Goal: Task Accomplishment & Management: Use online tool/utility

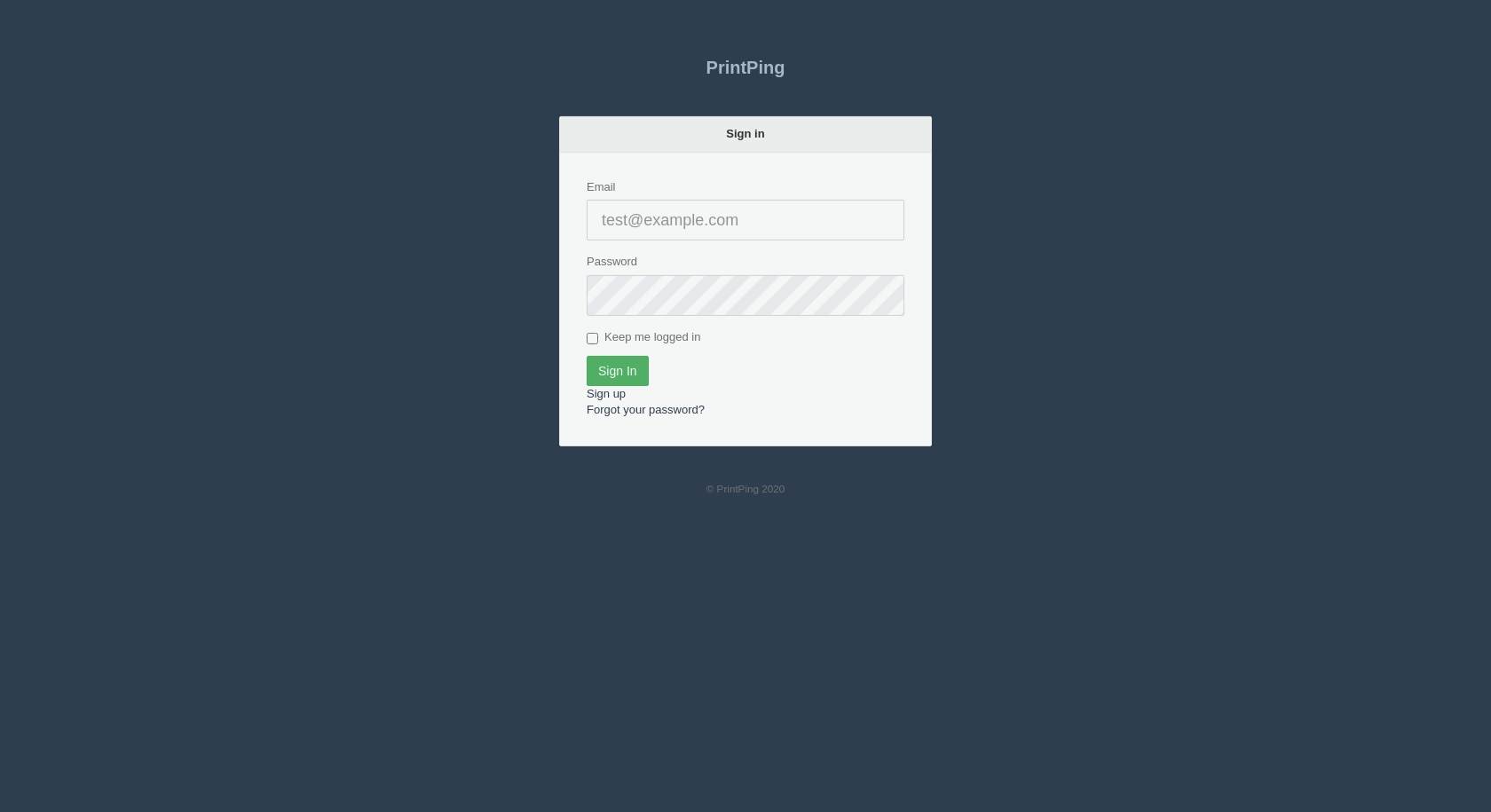
type input "[EMAIL_ADDRESS][DOMAIN_NAME]"
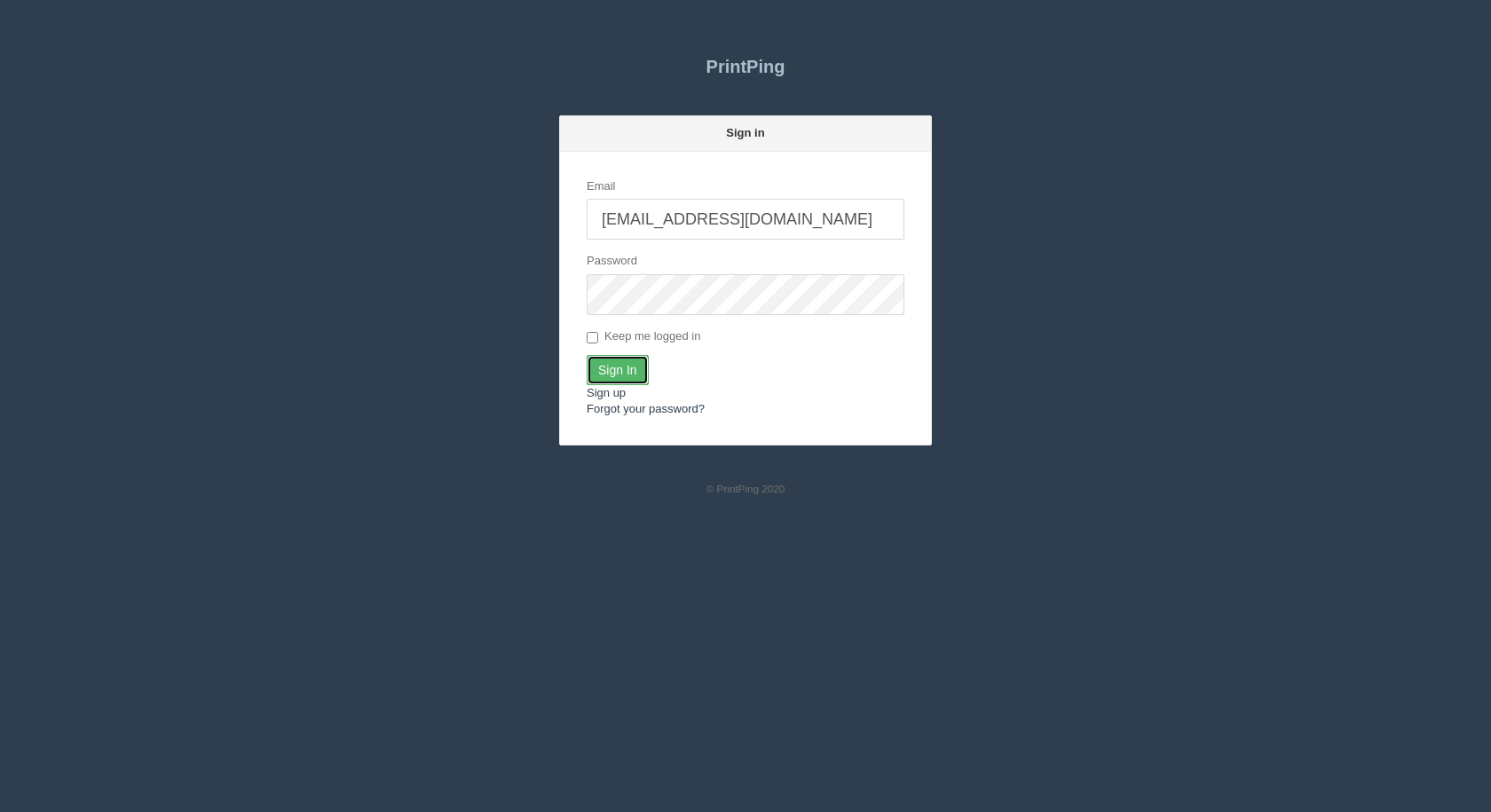
click at [621, 367] on input "Sign In" at bounding box center [618, 370] width 62 height 30
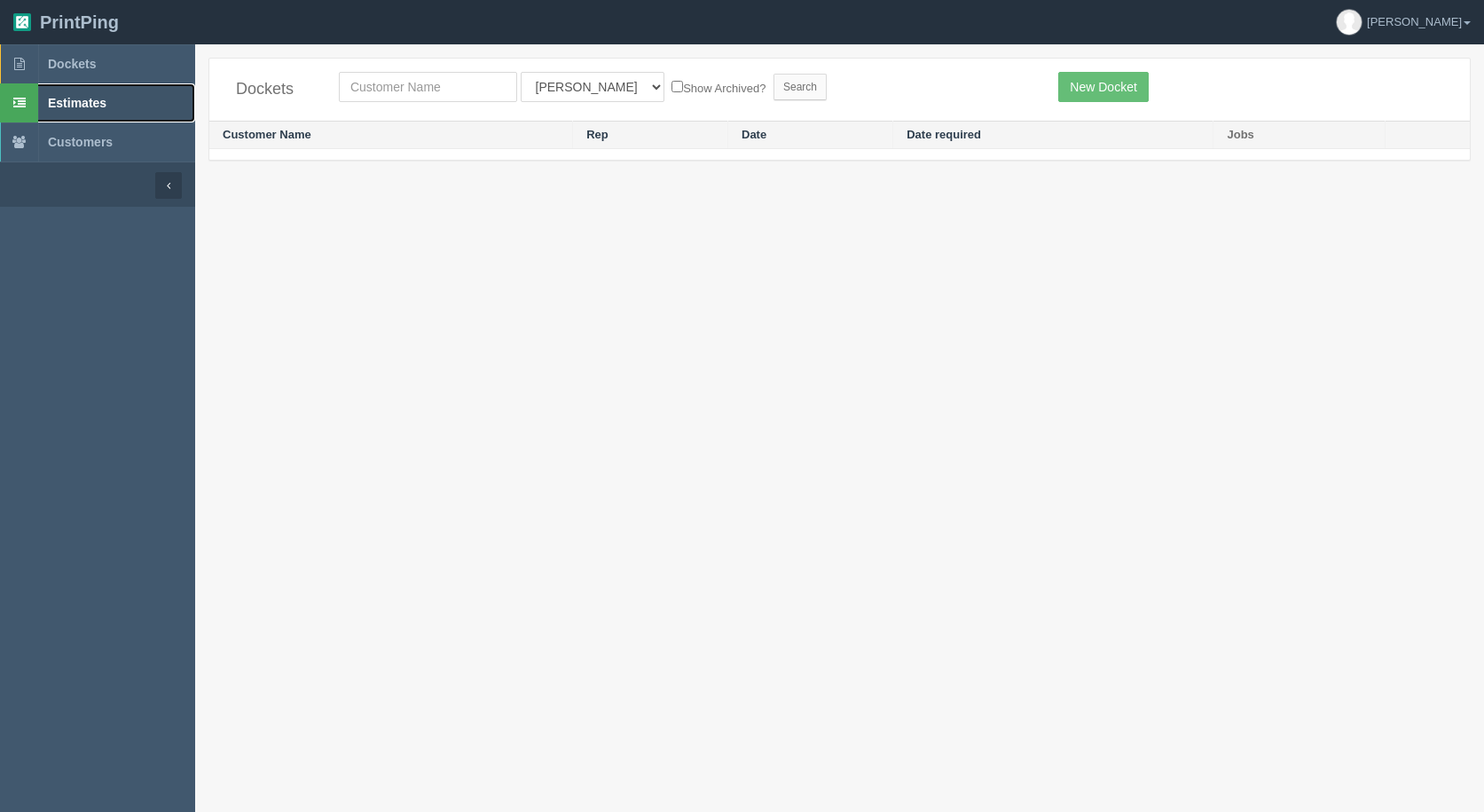
click at [55, 98] on span "Estimates" at bounding box center [77, 102] width 58 height 14
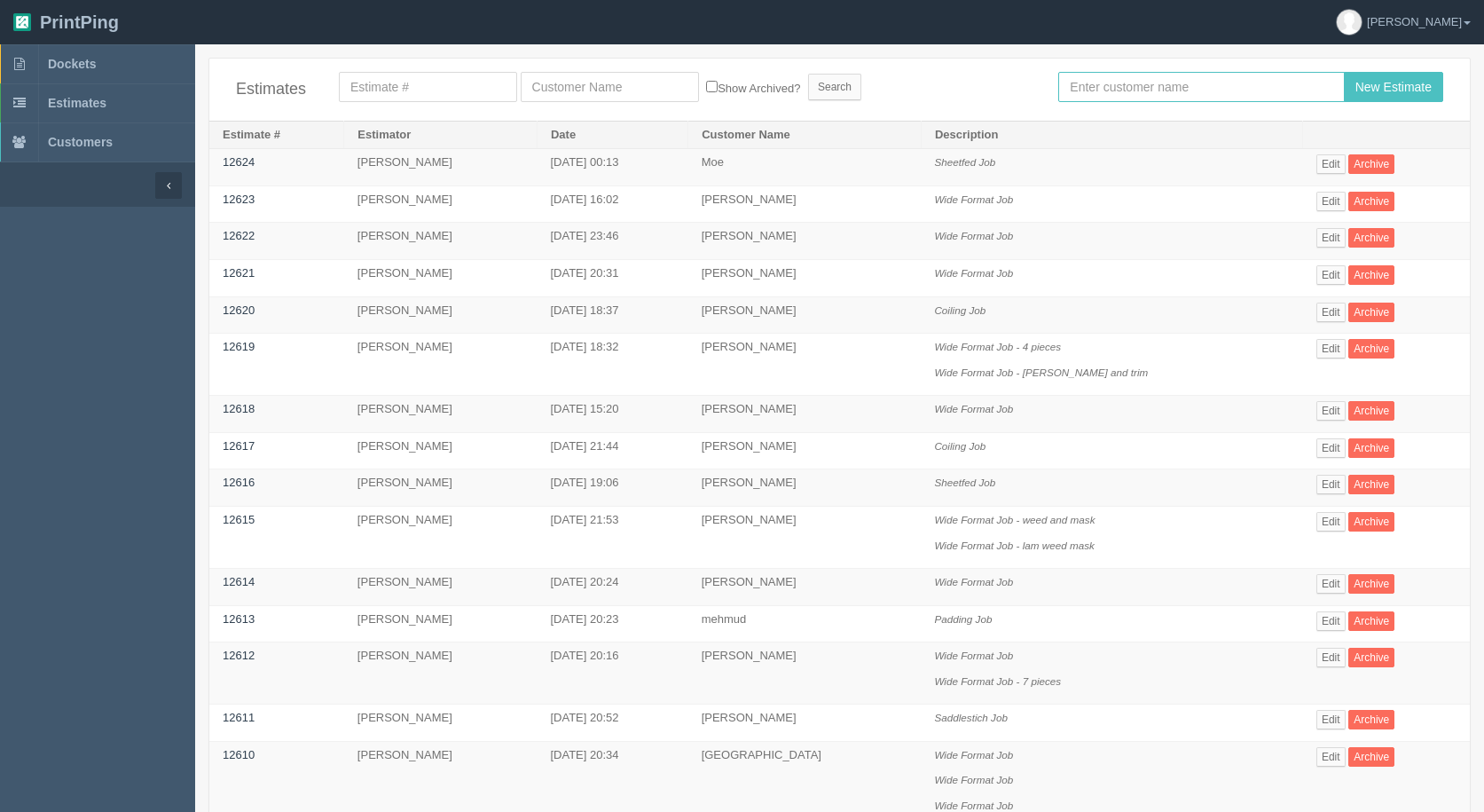
click at [1166, 91] on input "text" at bounding box center [1201, 86] width 286 height 30
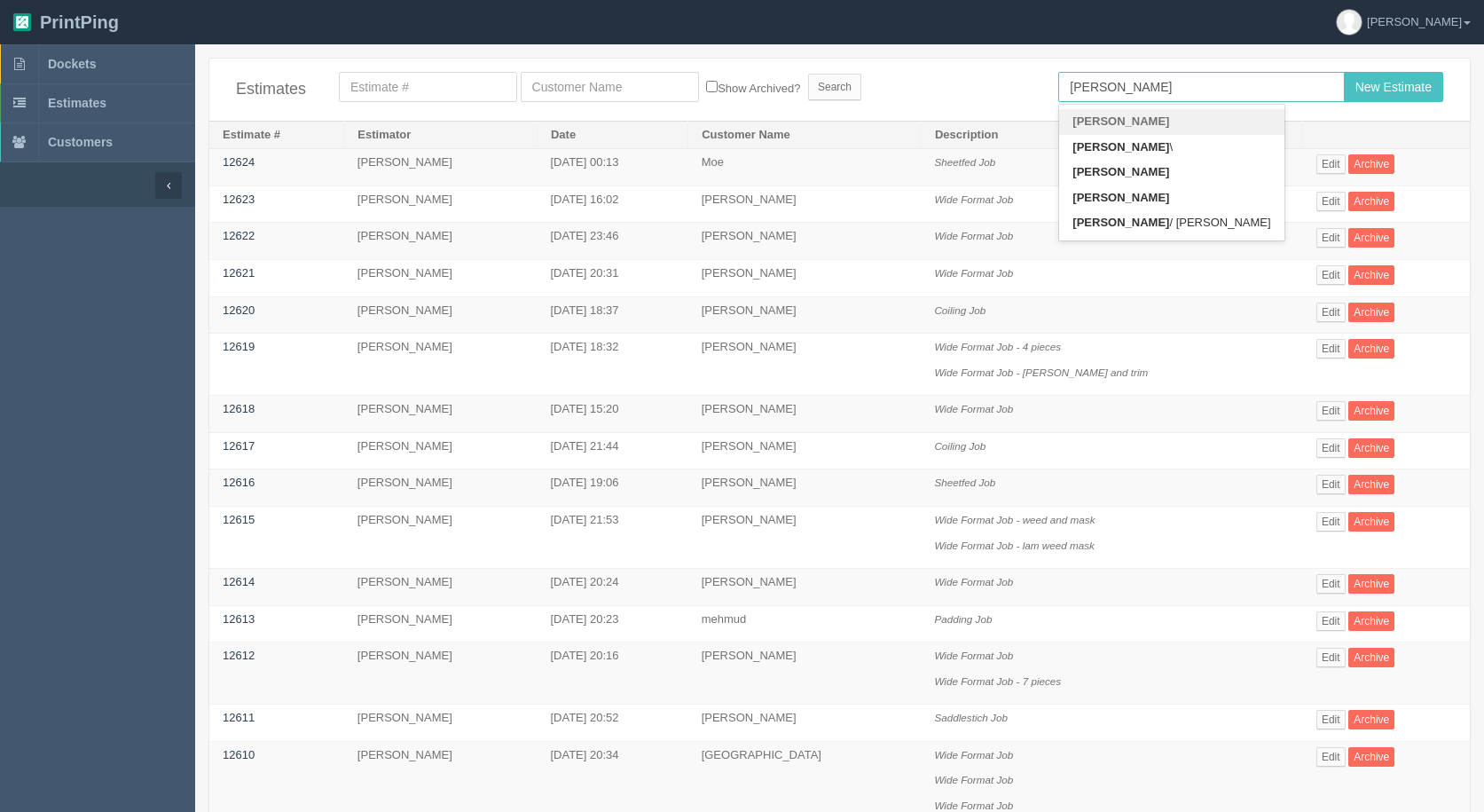
type input "[PERSON_NAME]"
click at [1344, 71] on input "New Estimate" at bounding box center [1394, 86] width 100 height 30
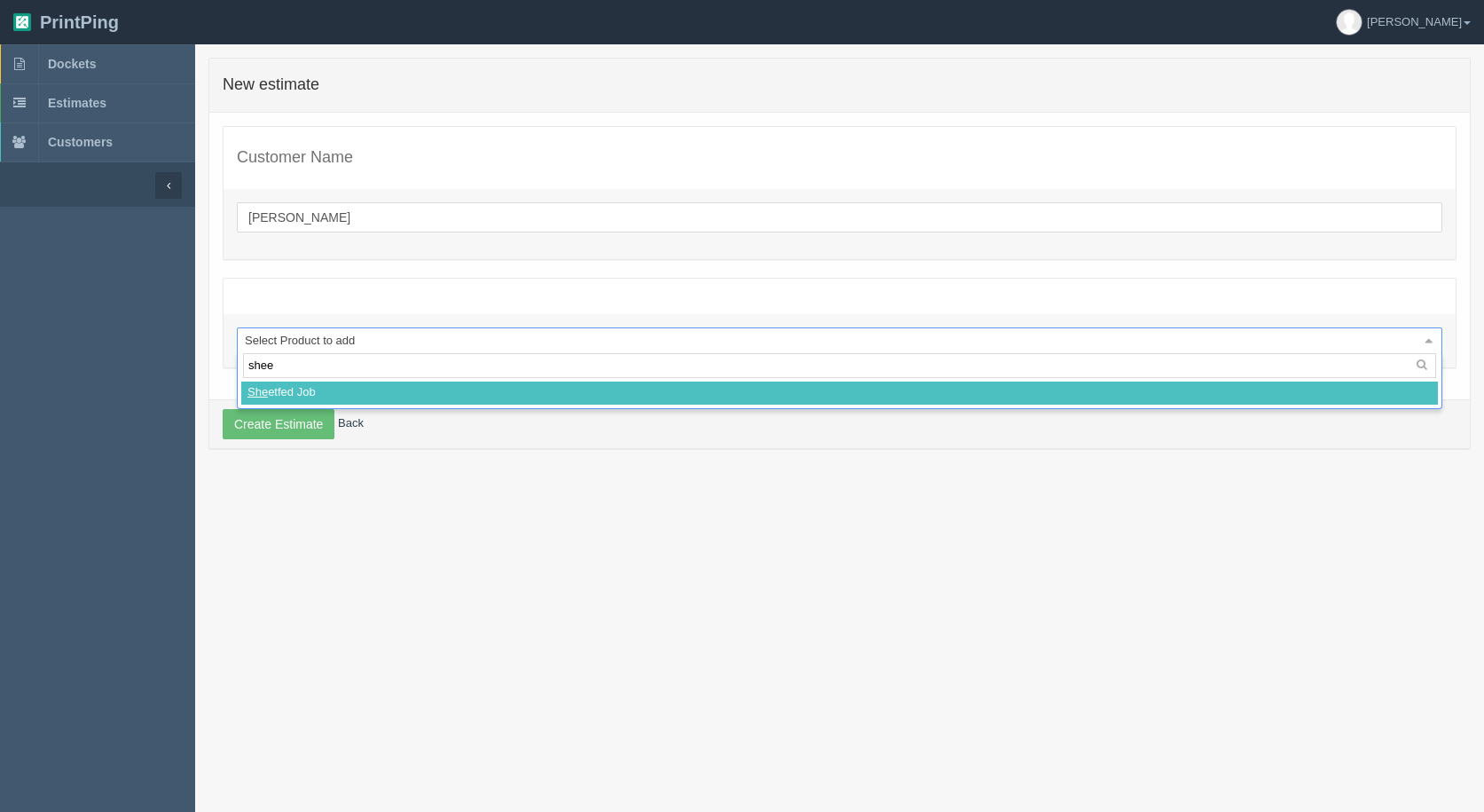
type input "sheet"
select select
select select "0"
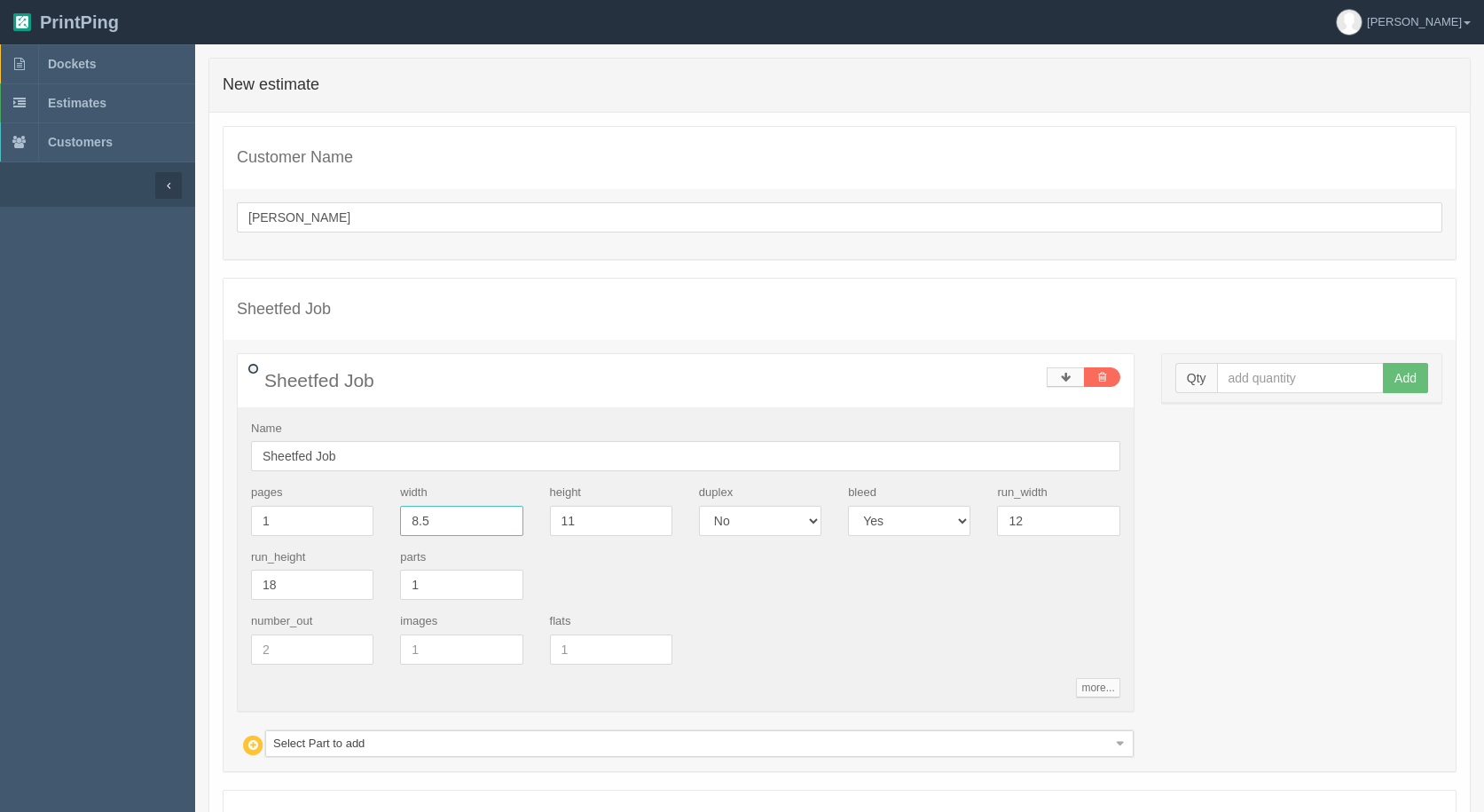
drag, startPoint x: 460, startPoint y: 514, endPoint x: 218, endPoint y: 475, distance: 245.1
click at [225, 478] on div "Sheetfed Job Name Sheetfed Job pages 1 width 8.5 height 11 duplex Yes No bleed …" at bounding box center [686, 555] width 925 height 404
type input "5"
type input "18"
drag, startPoint x: 1069, startPoint y: 527, endPoint x: 925, endPoint y: 507, distance: 145.4
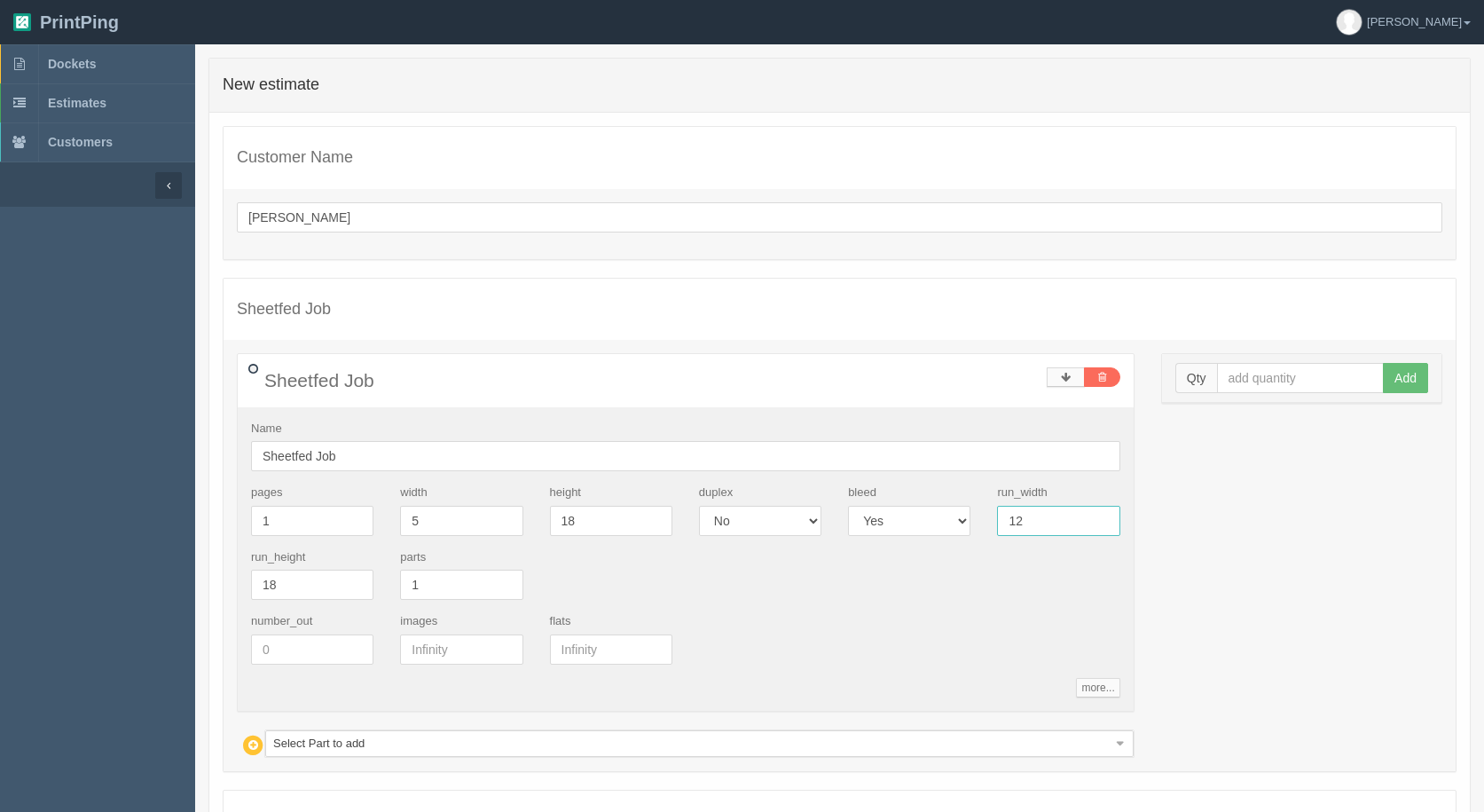
click at [933, 509] on div "pages 1 width 5 height 17 duplex Yes No bleed Yes No run_width 12 run_height 18…" at bounding box center [685, 548] width 896 height 129
type input "13"
type input "19"
click at [1290, 384] on input "text" at bounding box center [1301, 378] width 167 height 30
type input "150"
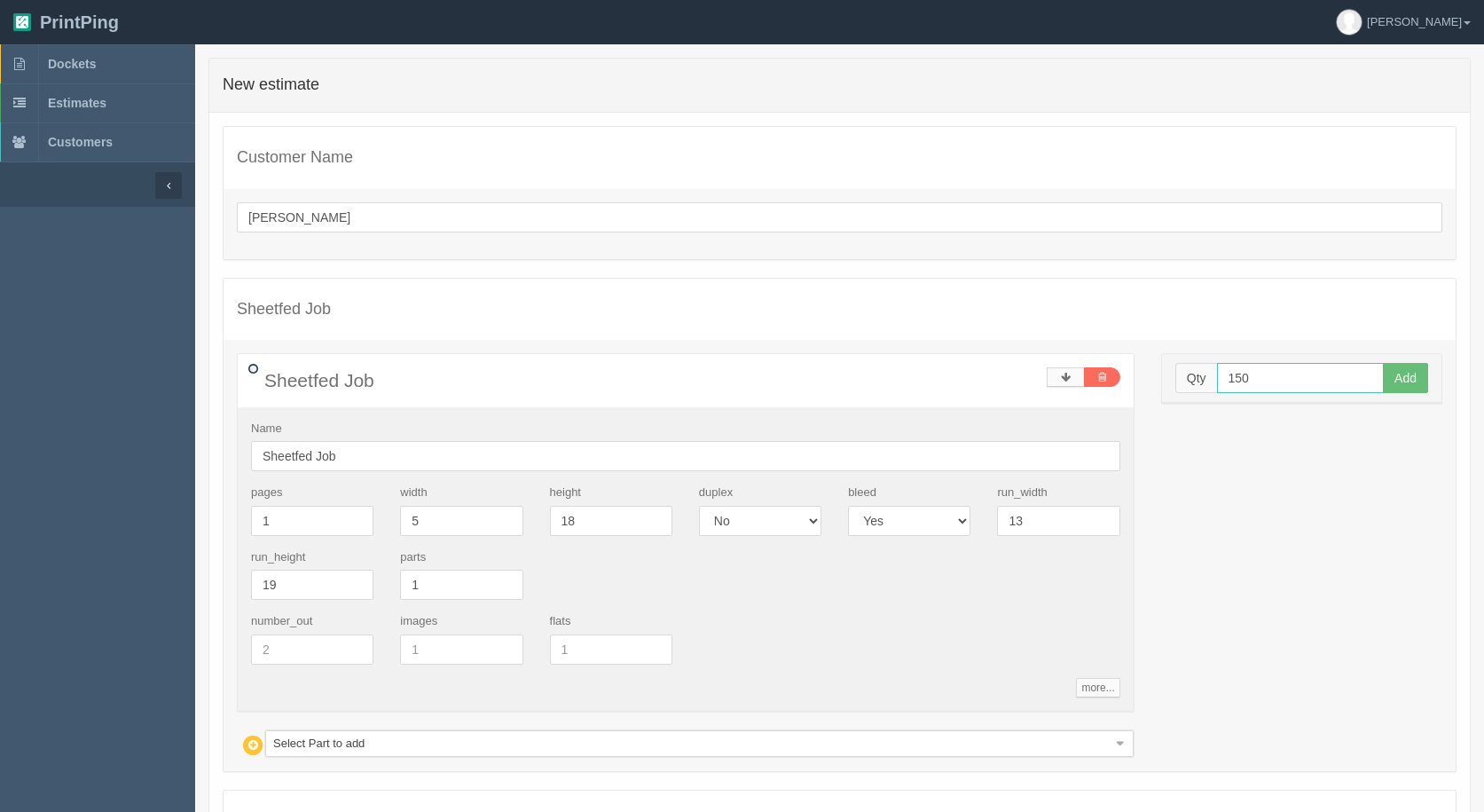
click at [1383, 363] on button "Add" at bounding box center [1406, 378] width 45 height 30
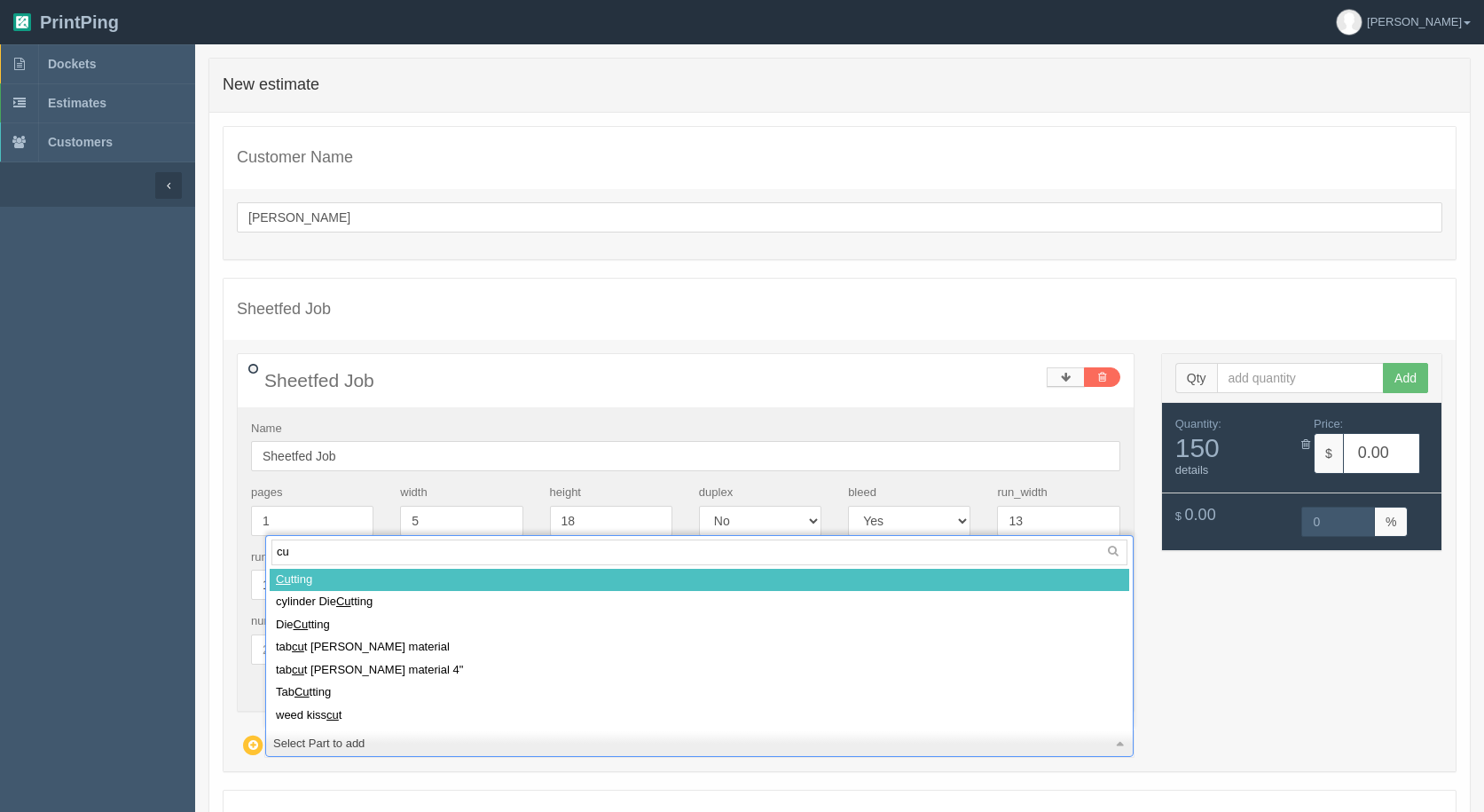
type input "cut"
select select
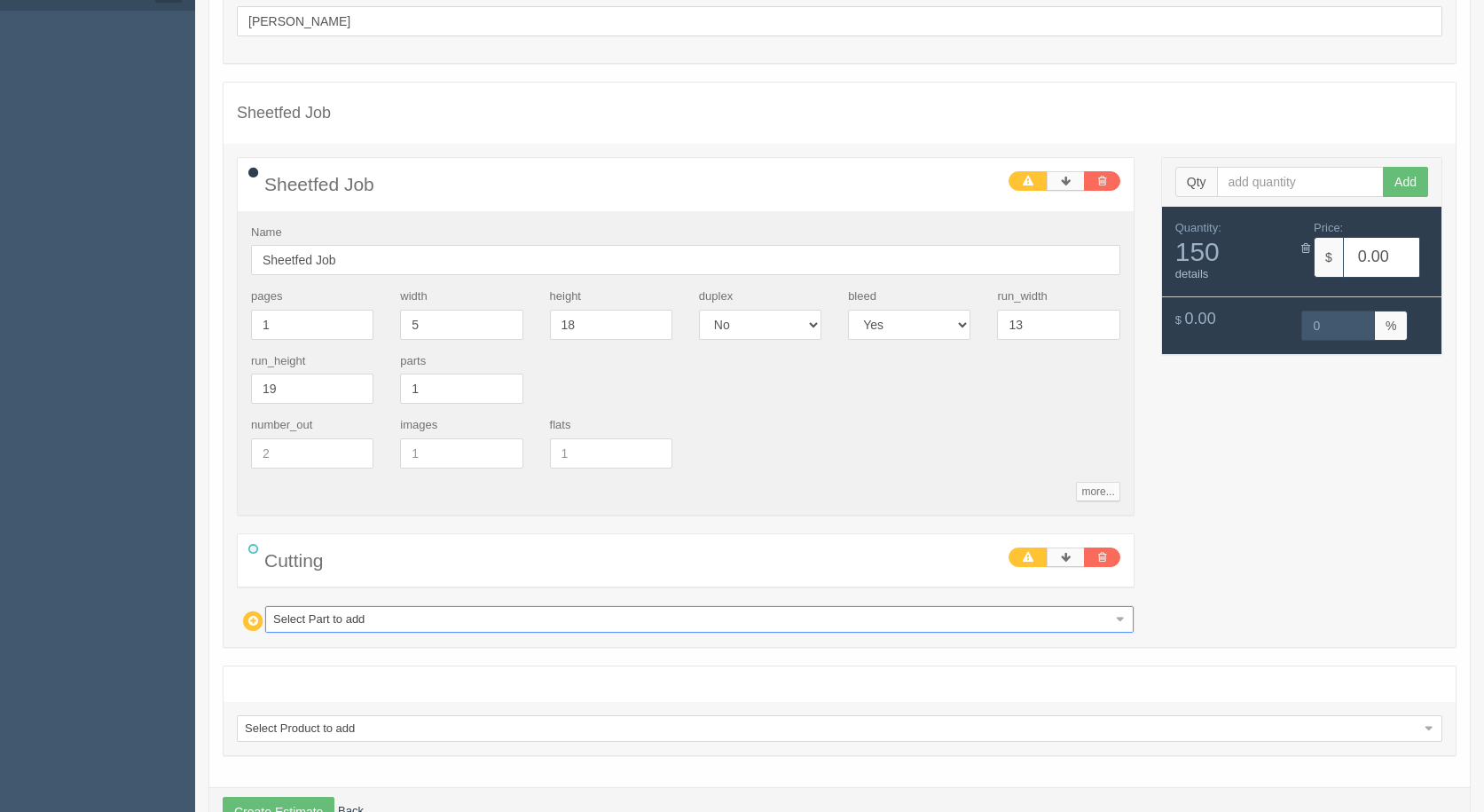
scroll to position [252, 0]
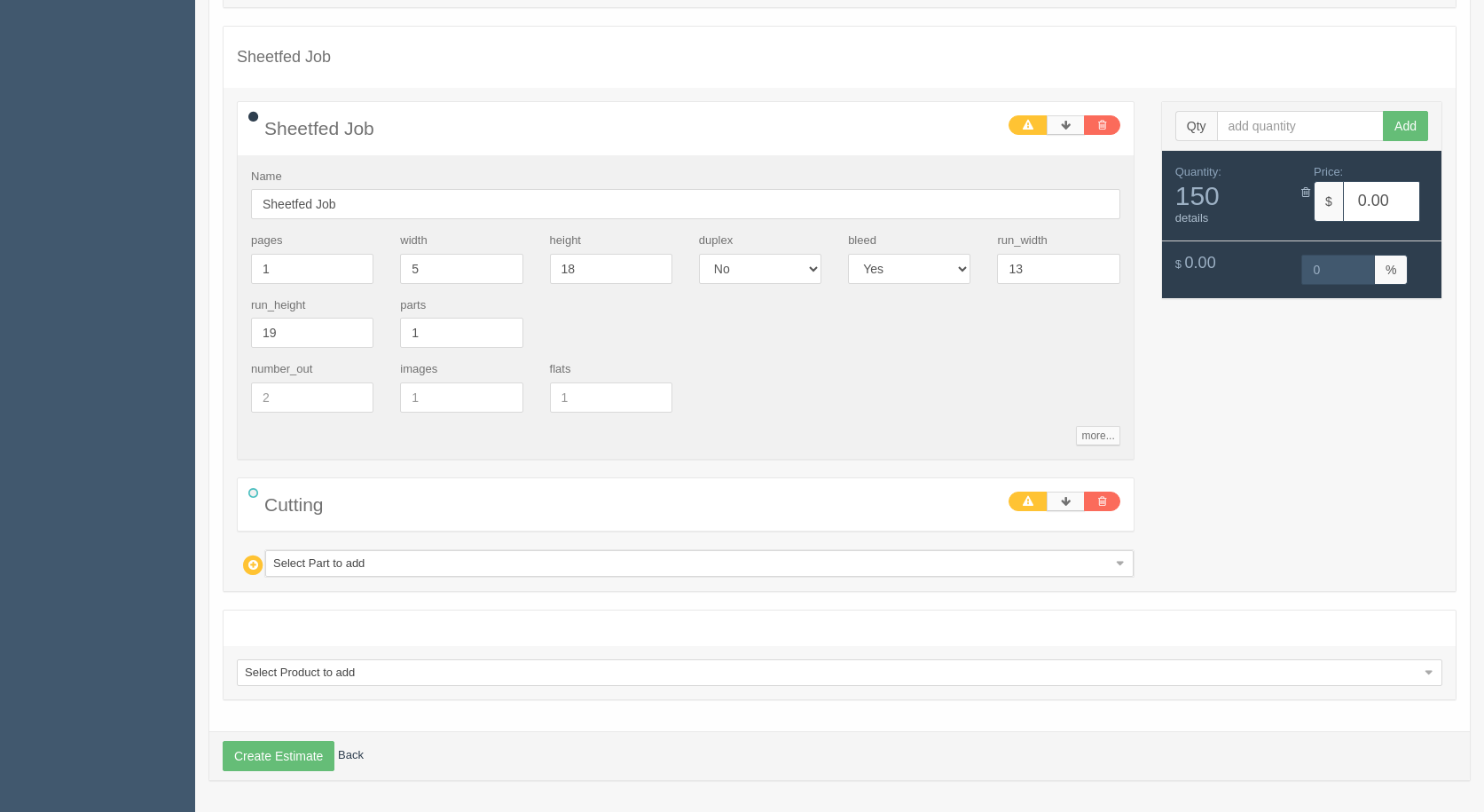
click at [291, 573] on div "Select Part to add Select Part to add 100# Gloss Text 12x18 10 Mil 11x17 Lamina…" at bounding box center [699, 563] width 870 height 28
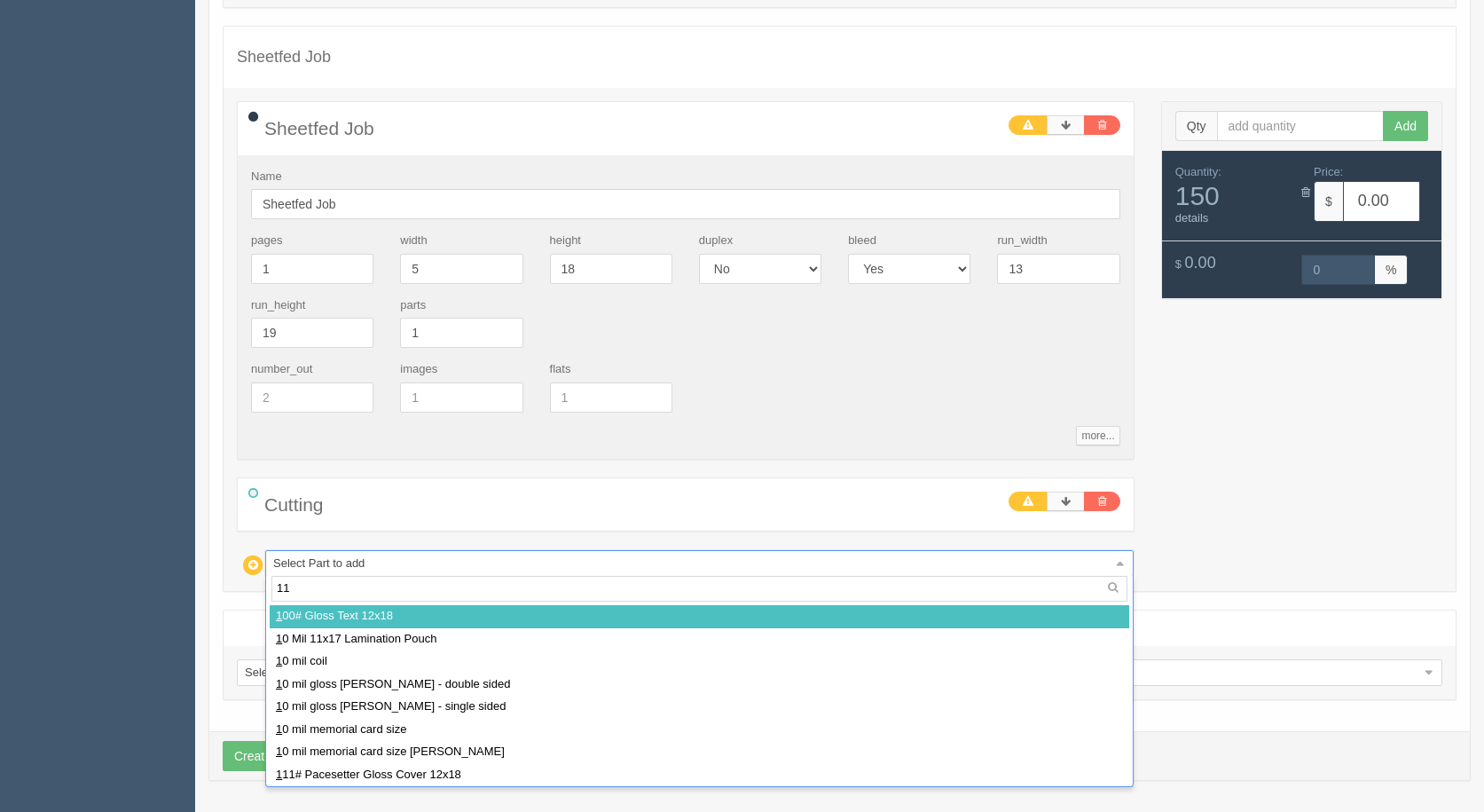
type input "111"
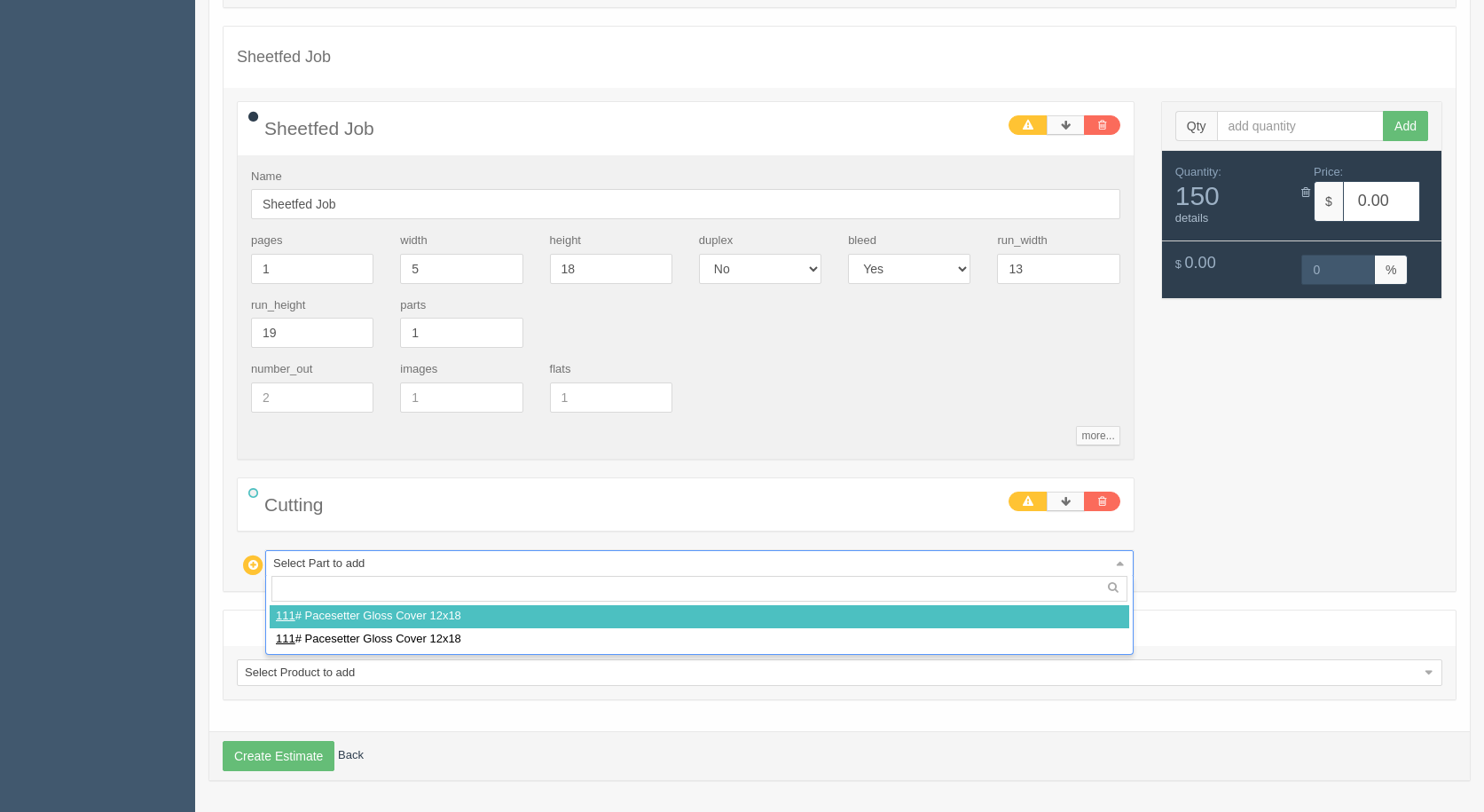
select select
type input "5.20"
type input "100.00"
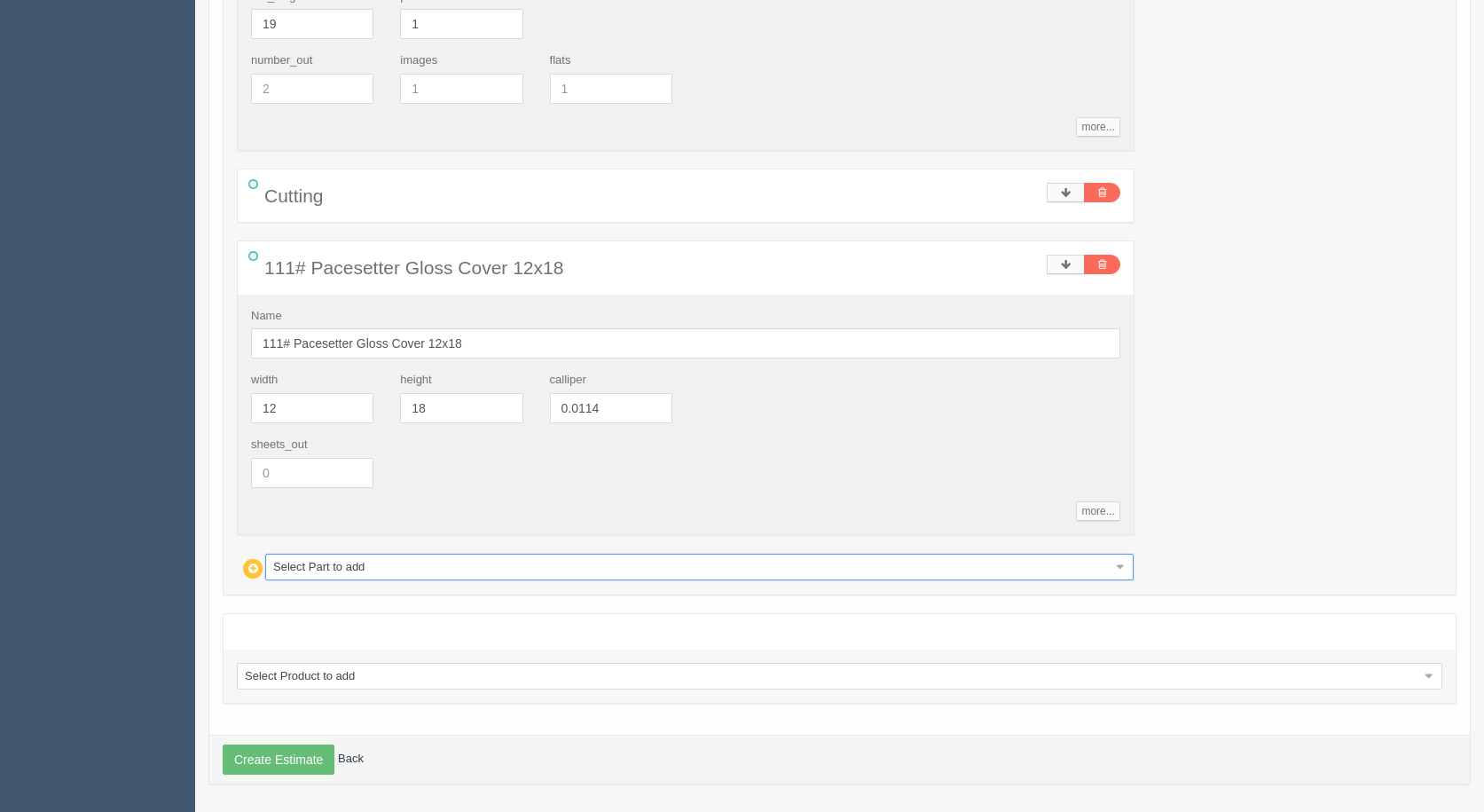
scroll to position [564, 0]
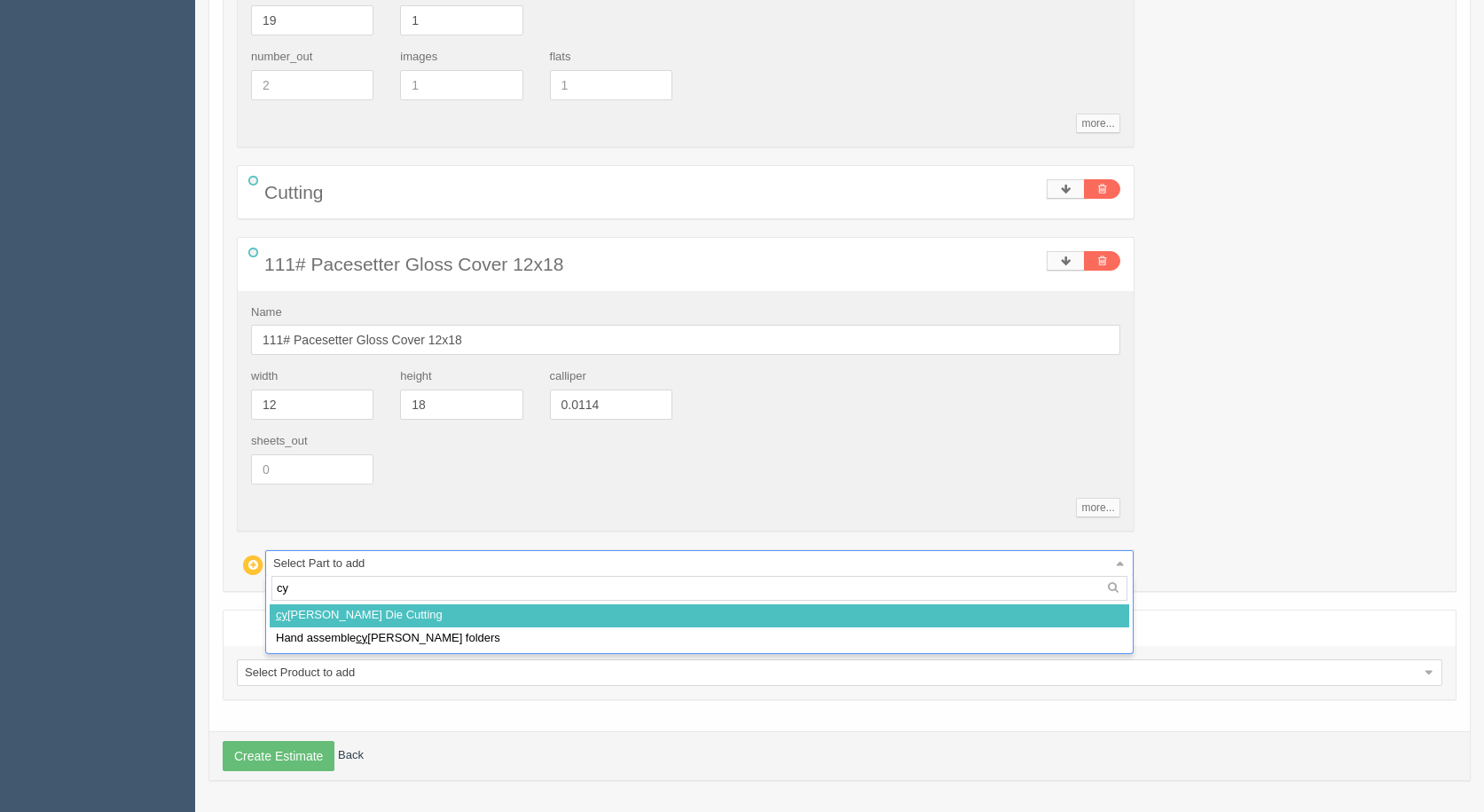
type input "cyl"
select select
type input "67.24"
type input "18.90"
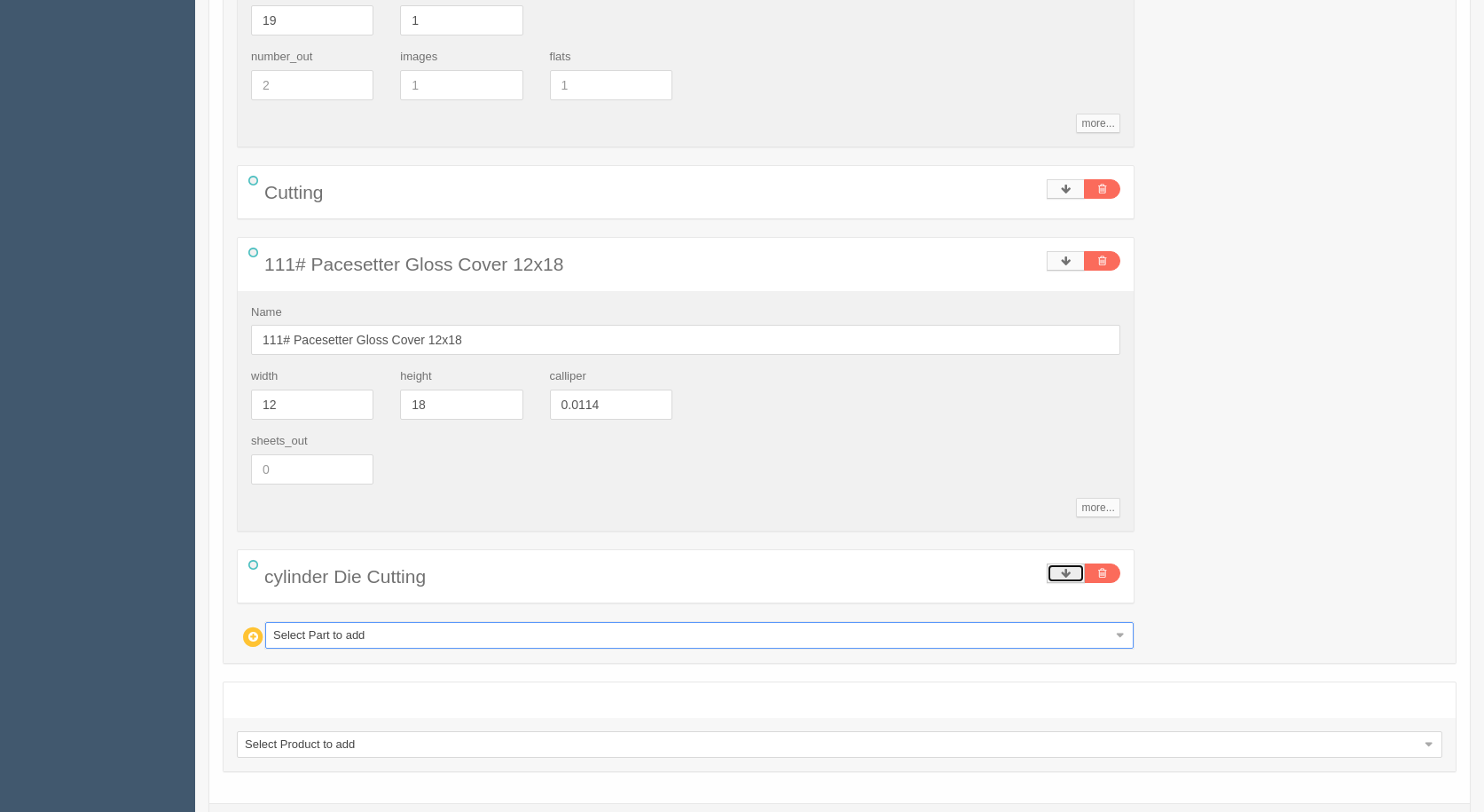
click at [1052, 569] on link at bounding box center [1066, 572] width 39 height 20
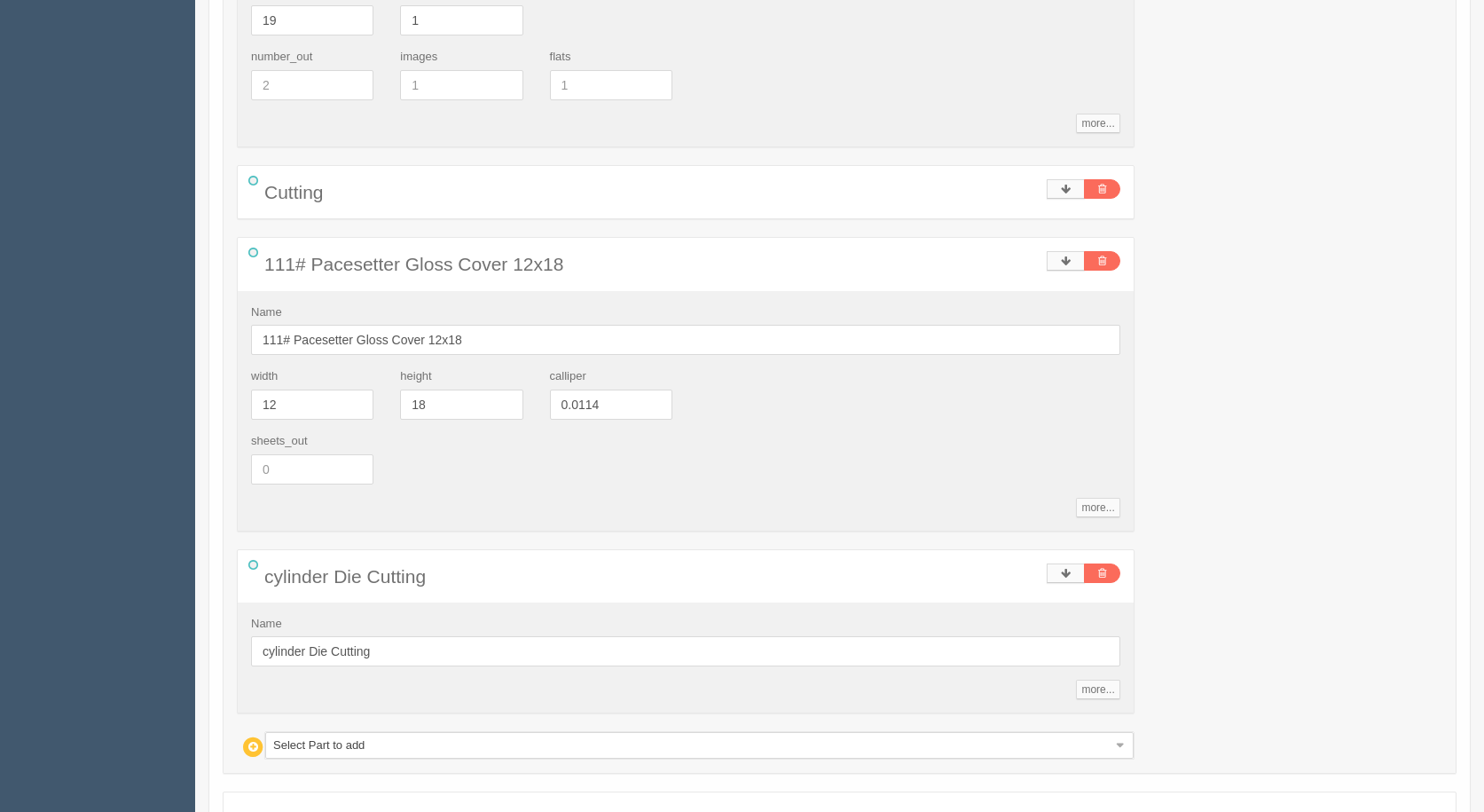
click at [1099, 673] on div "Name cylinder Die Cutting more... standards unit_cost 52 markup 1.15 makeready …" at bounding box center [685, 658] width 896 height 111
click at [1092, 687] on link "more..." at bounding box center [1098, 689] width 43 height 20
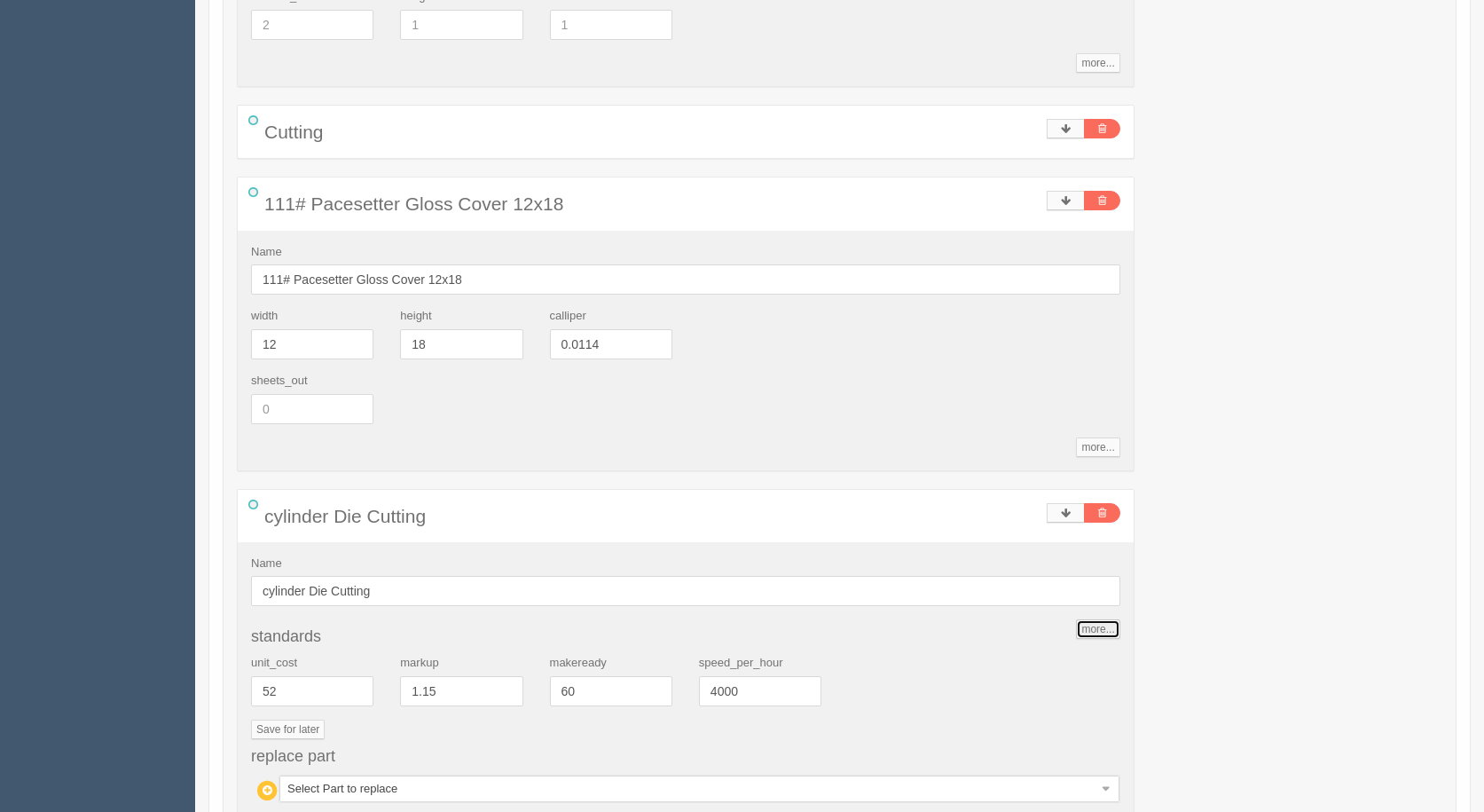
scroll to position [653, 0]
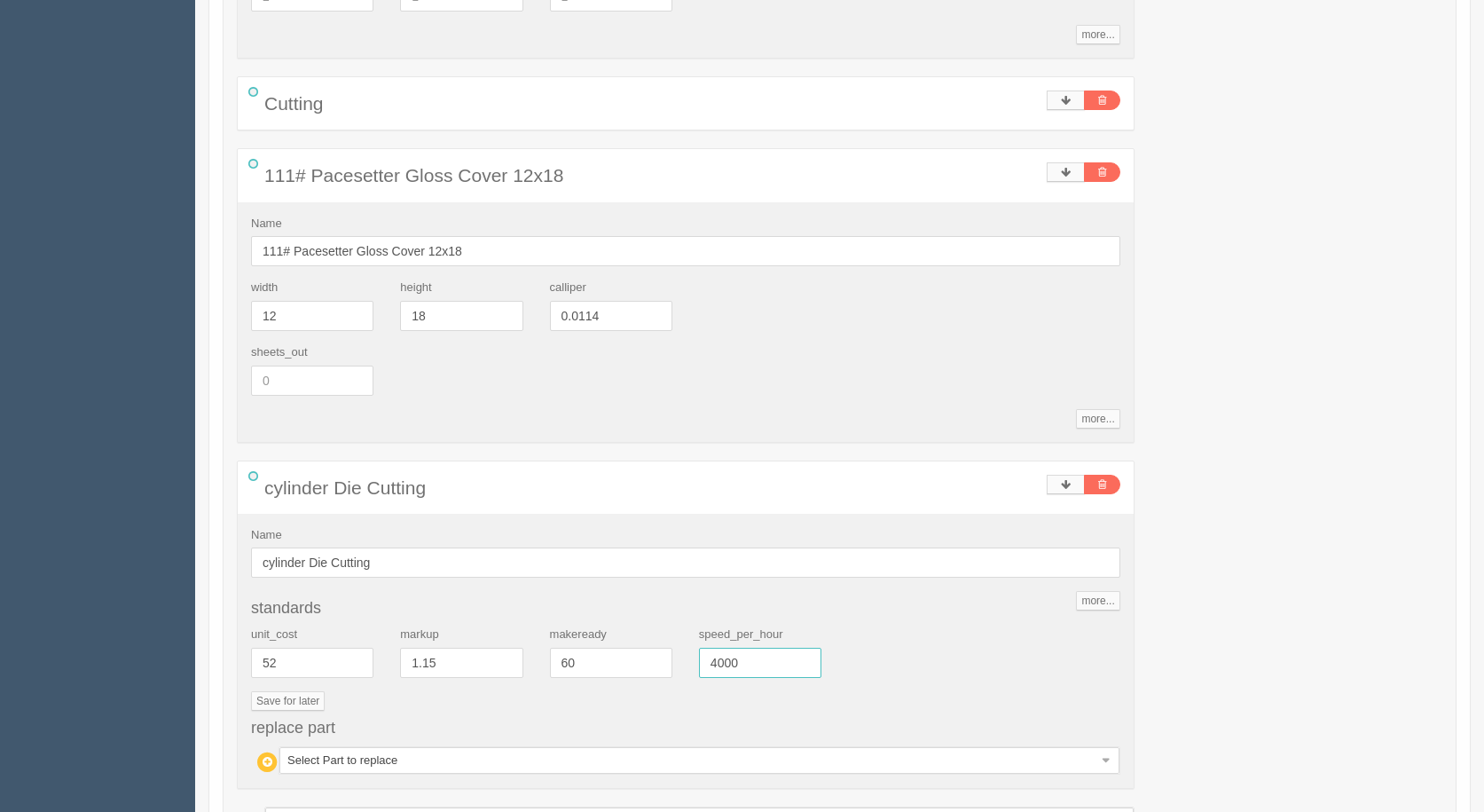
drag, startPoint x: 647, startPoint y: 661, endPoint x: 506, endPoint y: 607, distance: 151.0
click at [535, 631] on div "unit_cost 52 markup 1.15 makeready 60 speed_per_hour 4000" at bounding box center [685, 658] width 896 height 65
type input "2500"
type input "68.59"
type input "18.83"
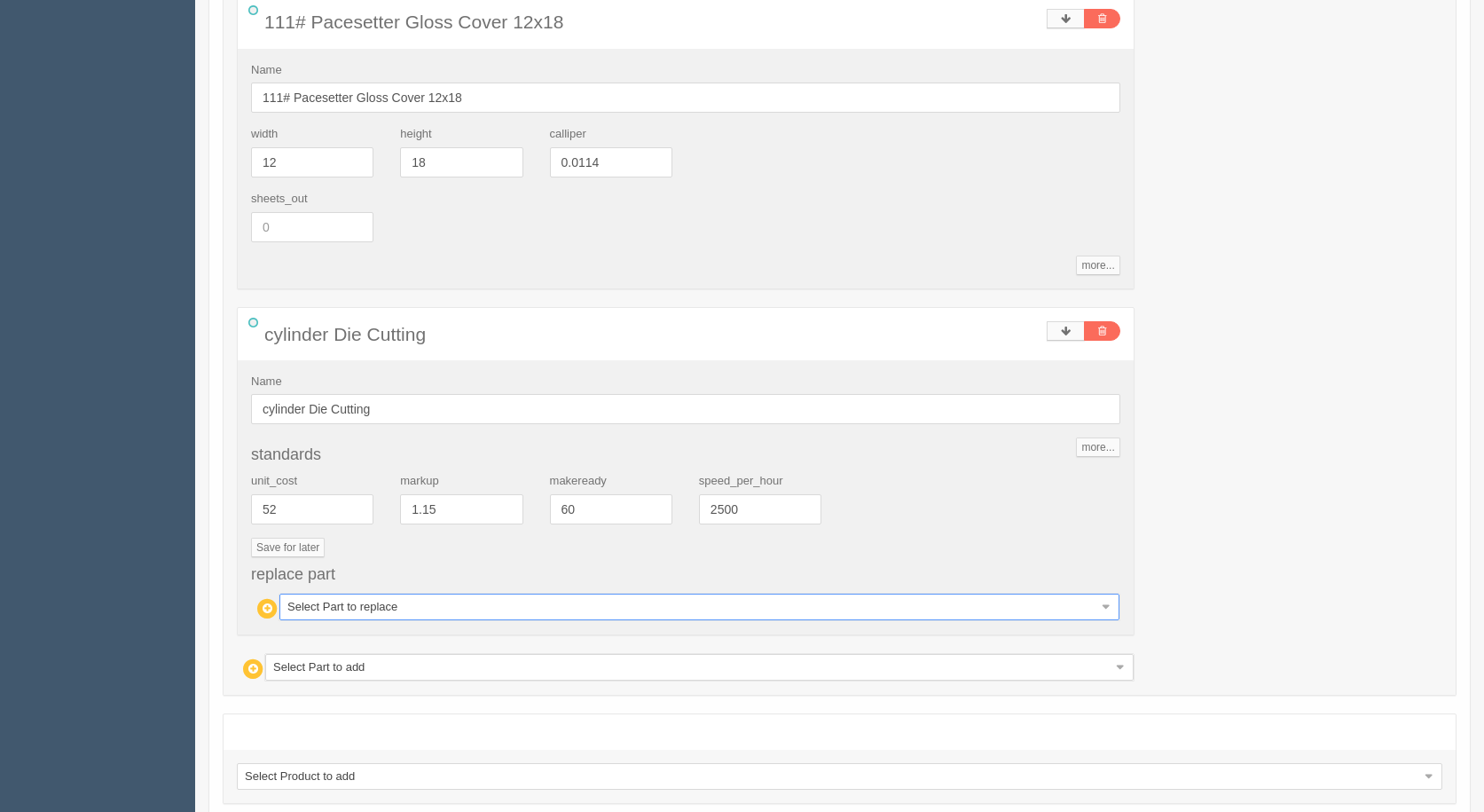
scroll to position [830, 0]
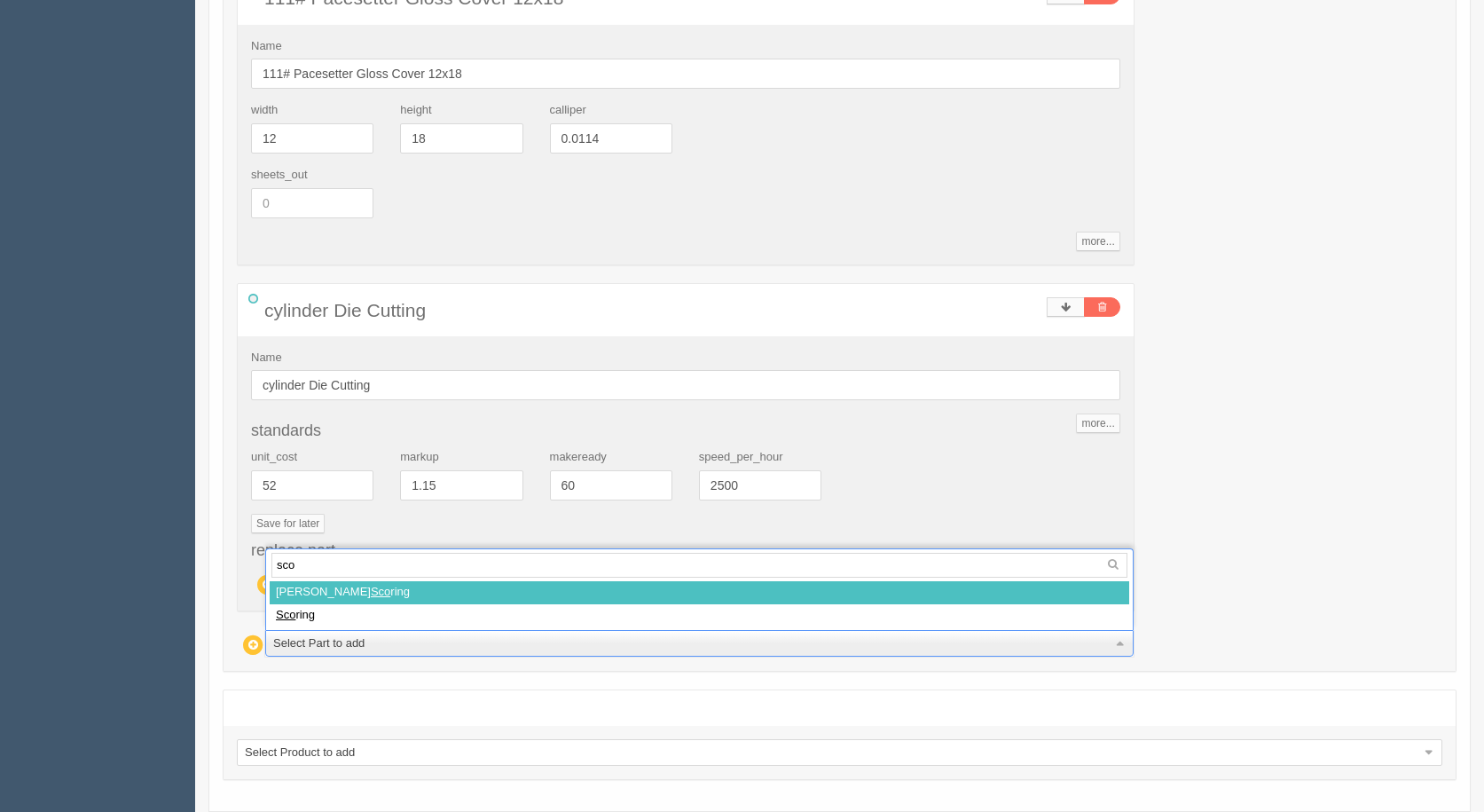
type input "scor"
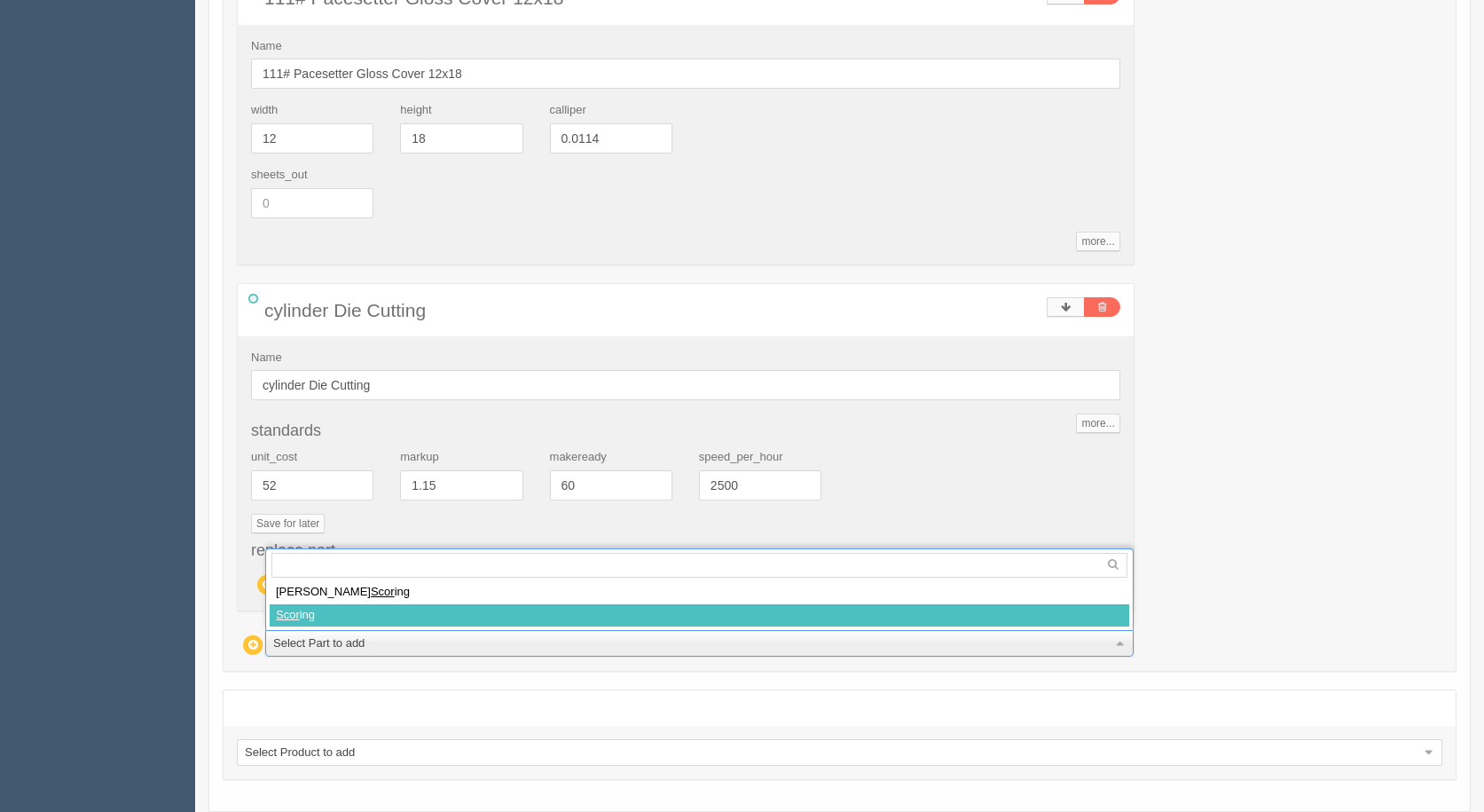
select select
type input "76.06"
type input "18.44"
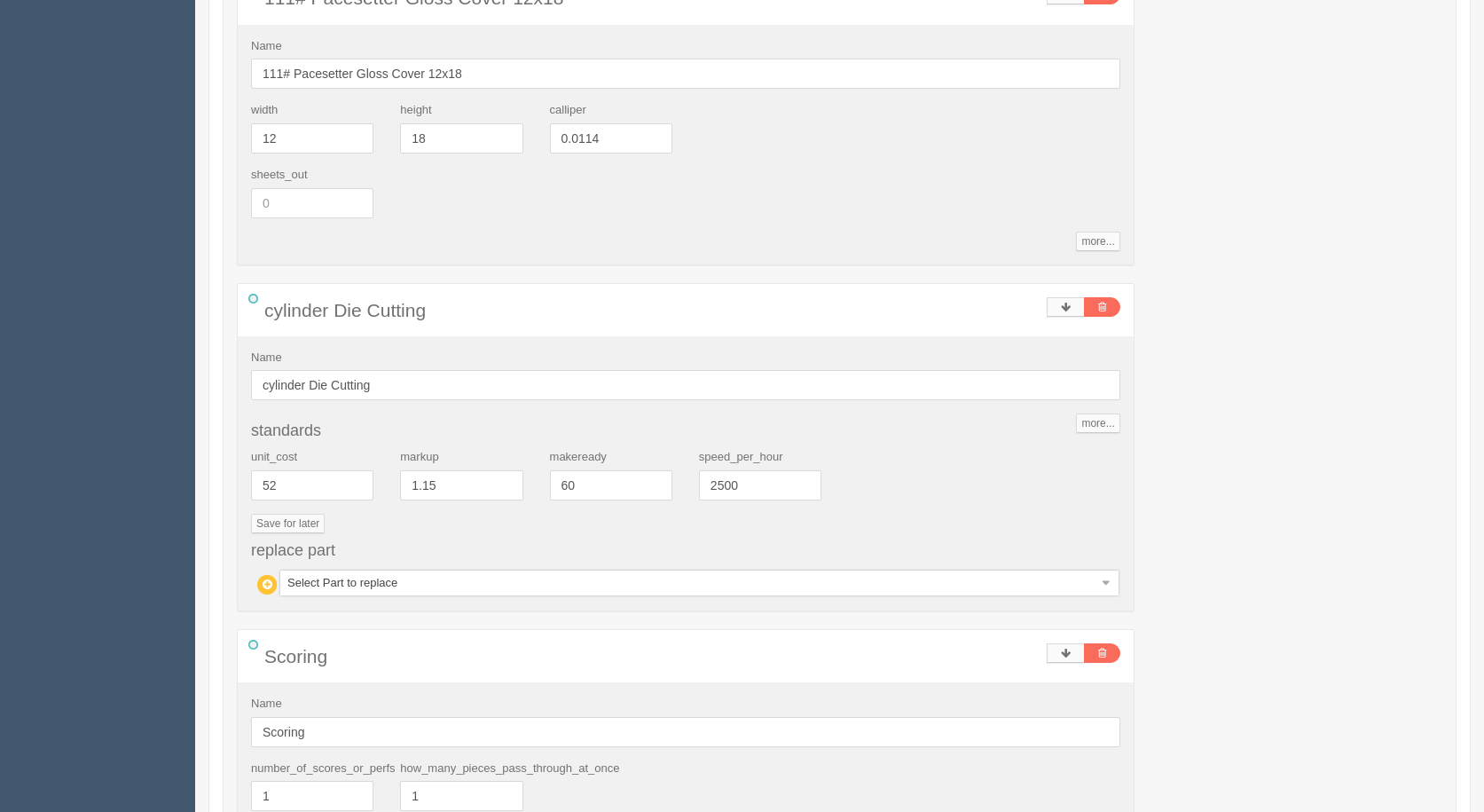
scroll to position [1157, 0]
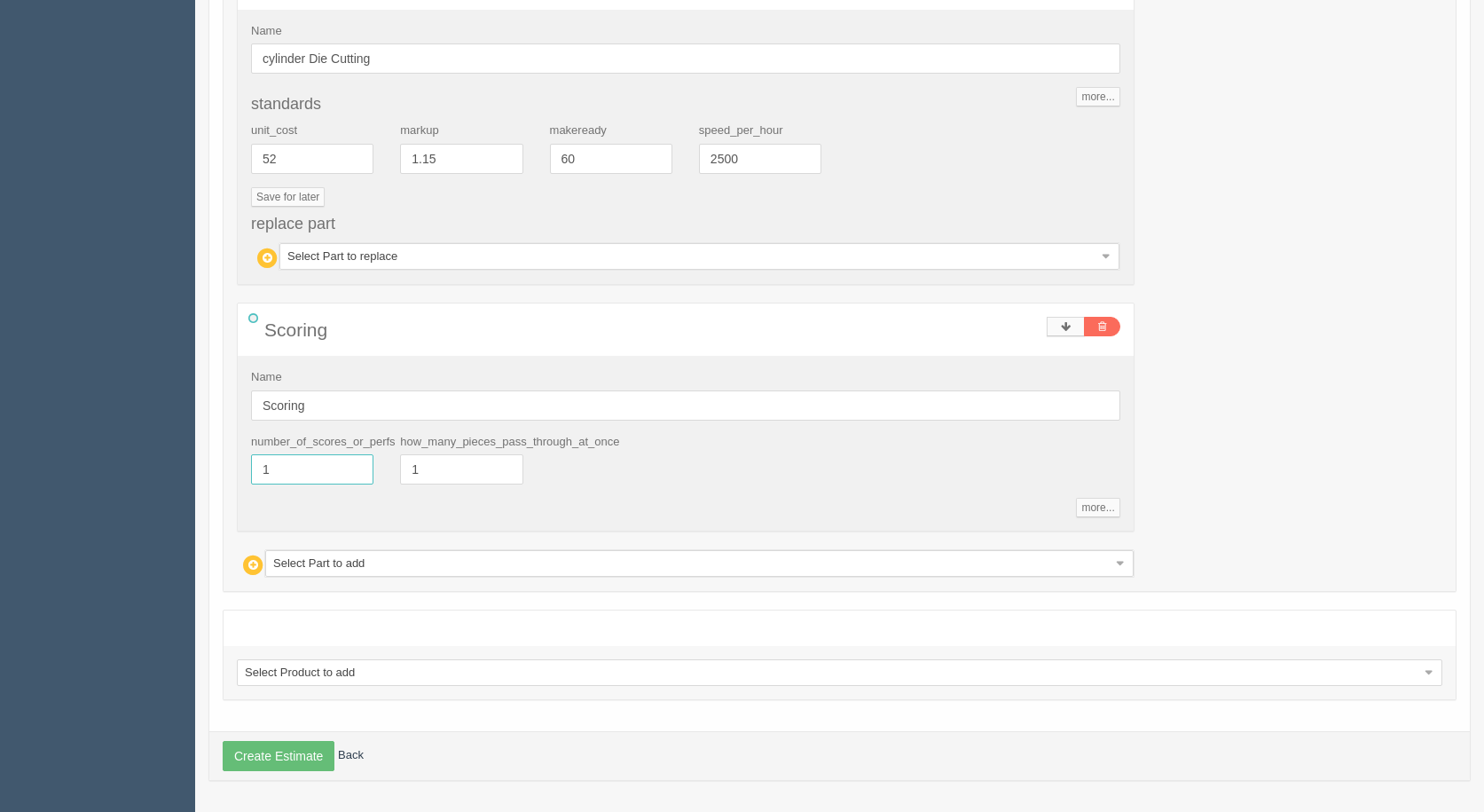
drag, startPoint x: 279, startPoint y: 469, endPoint x: 180, endPoint y: 457, distance: 99.7
type input "4"
type input "76.89"
type input "18.40"
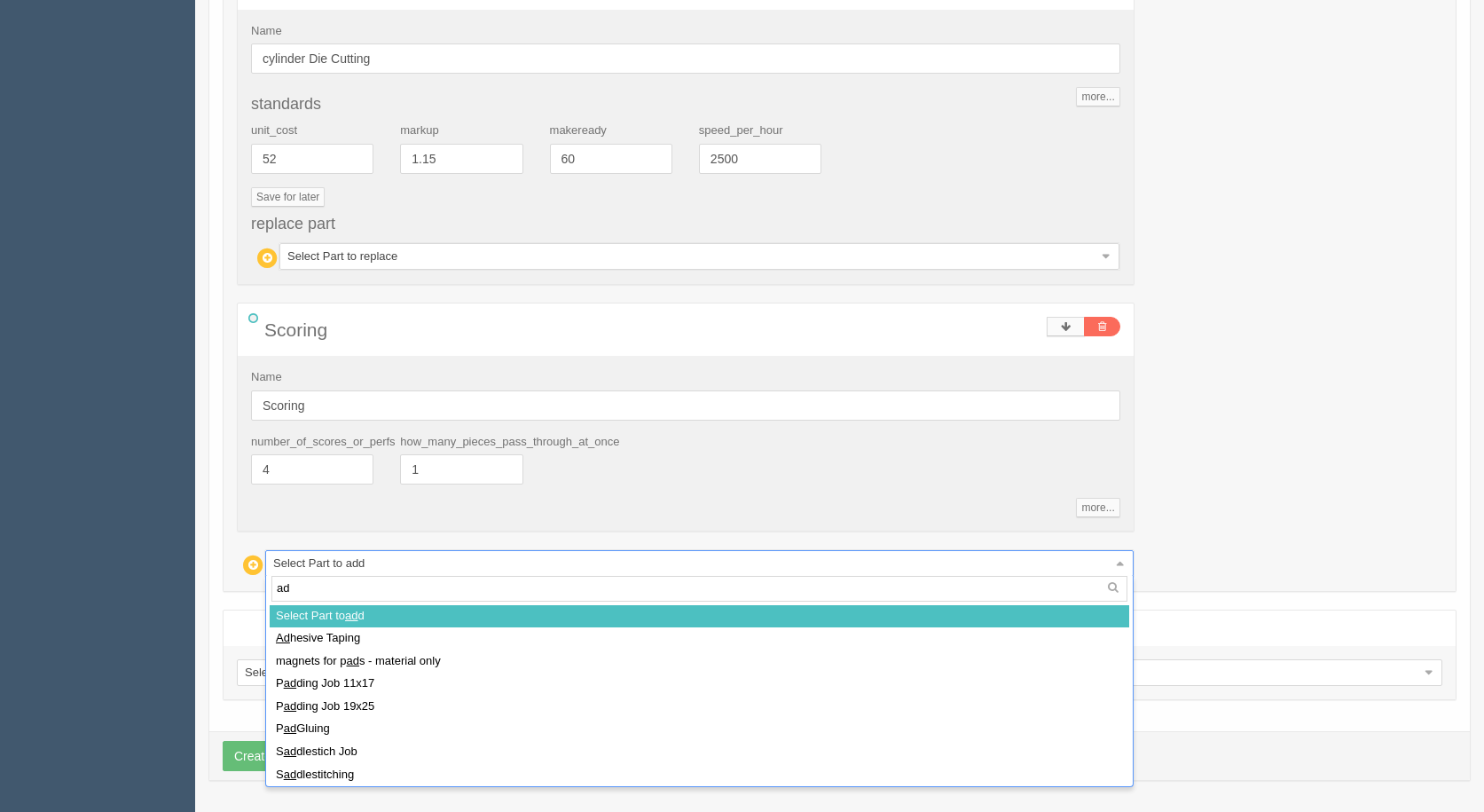
type input "adh"
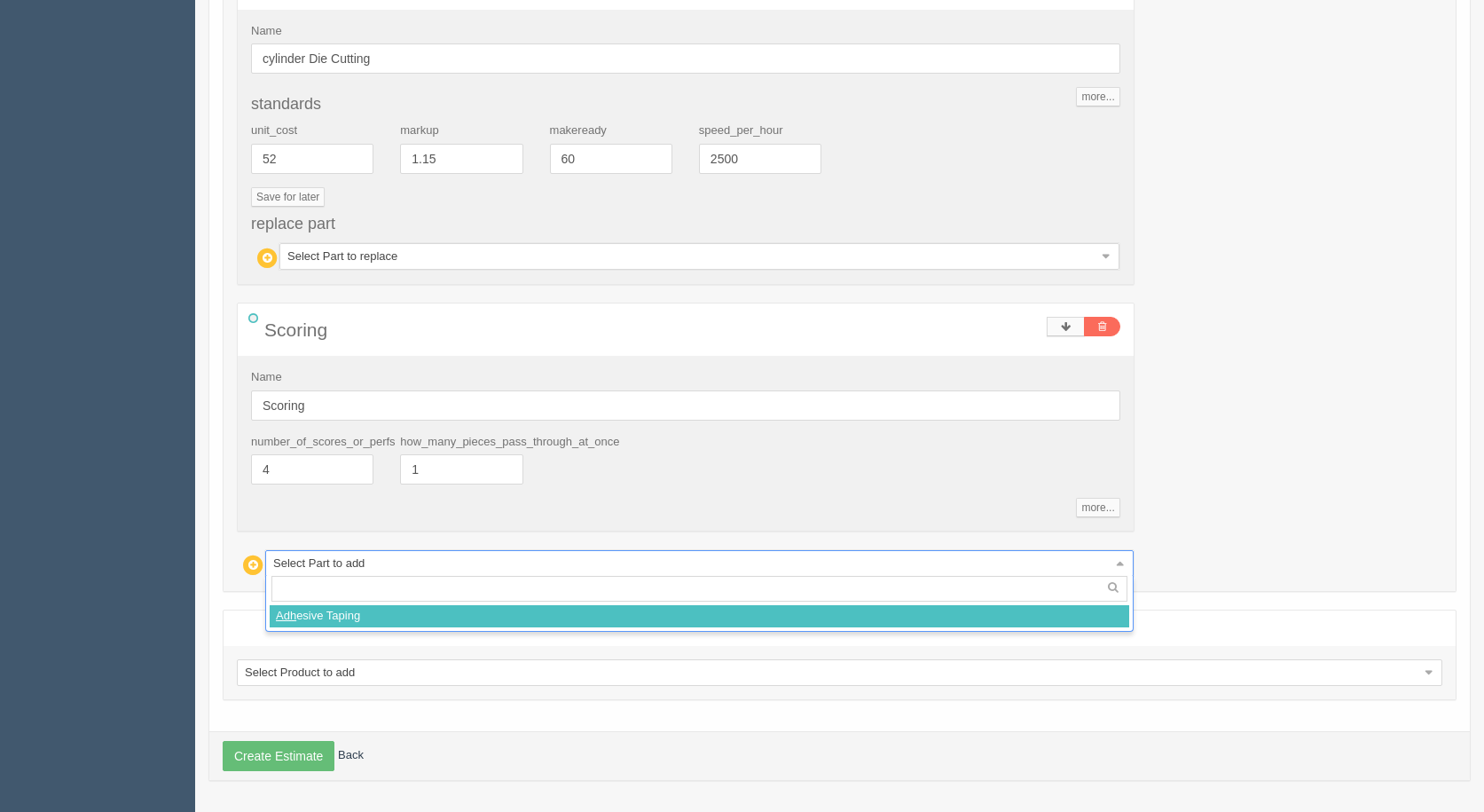
select select
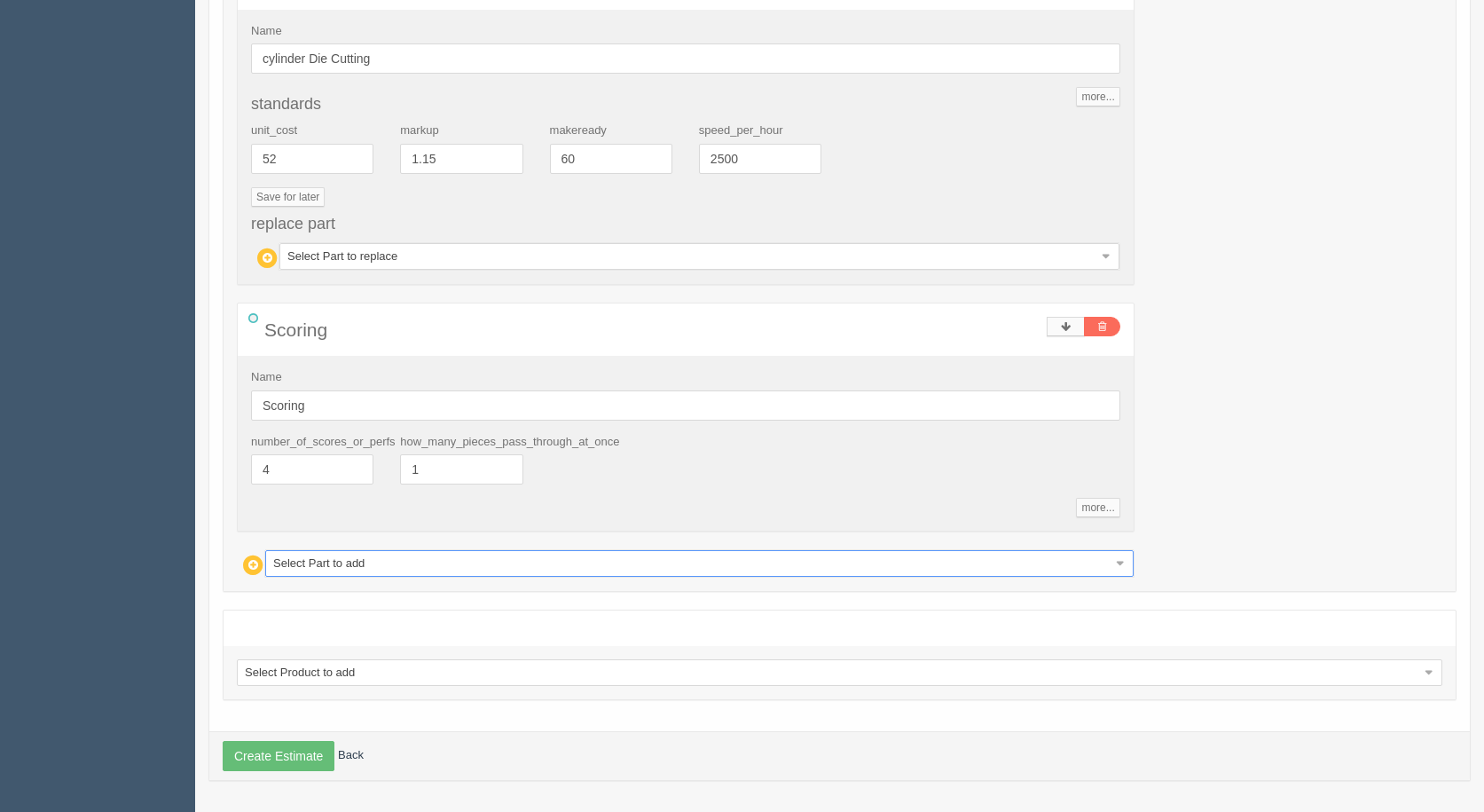
type input "89.35"
type input "17.91"
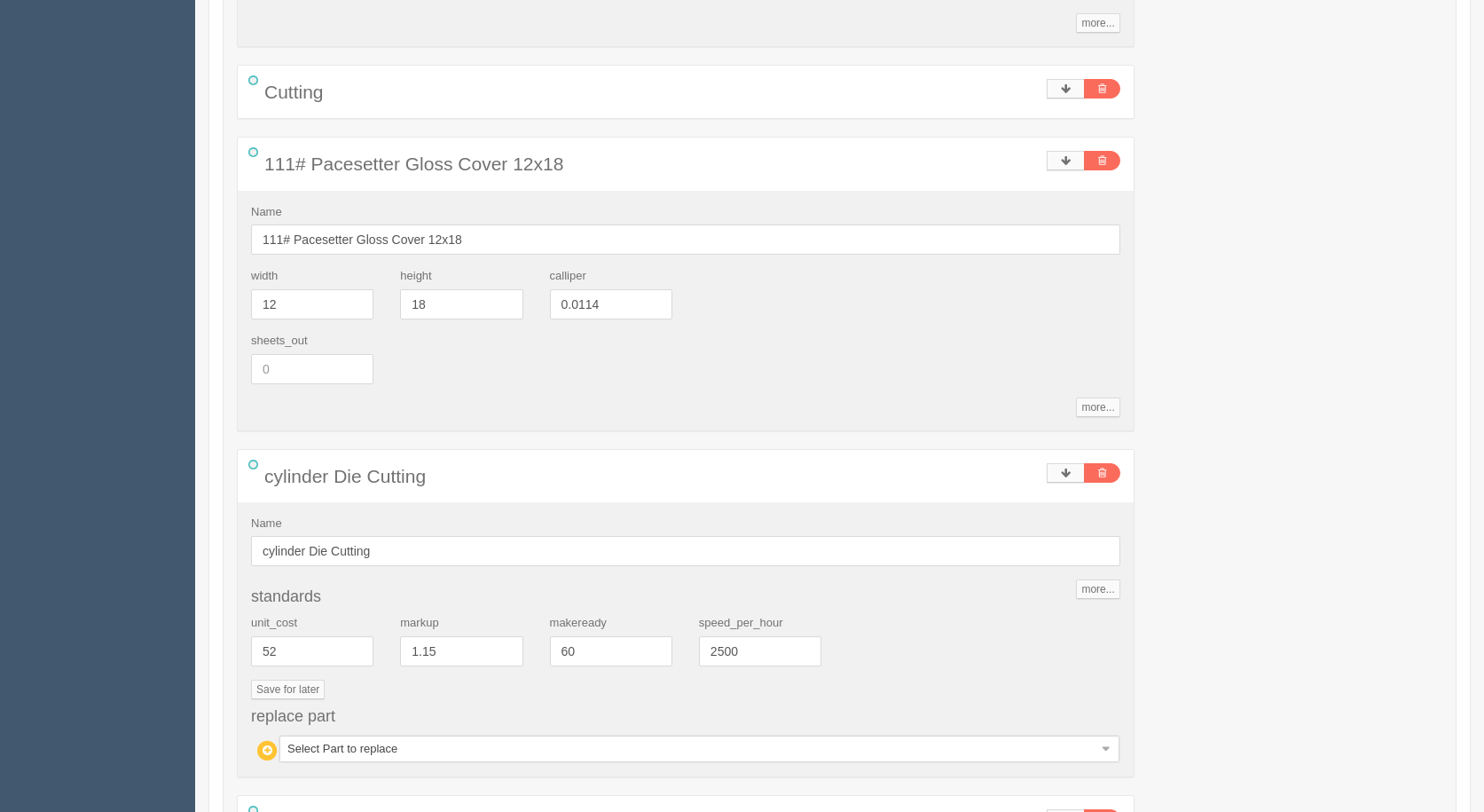
scroll to position [447, 0]
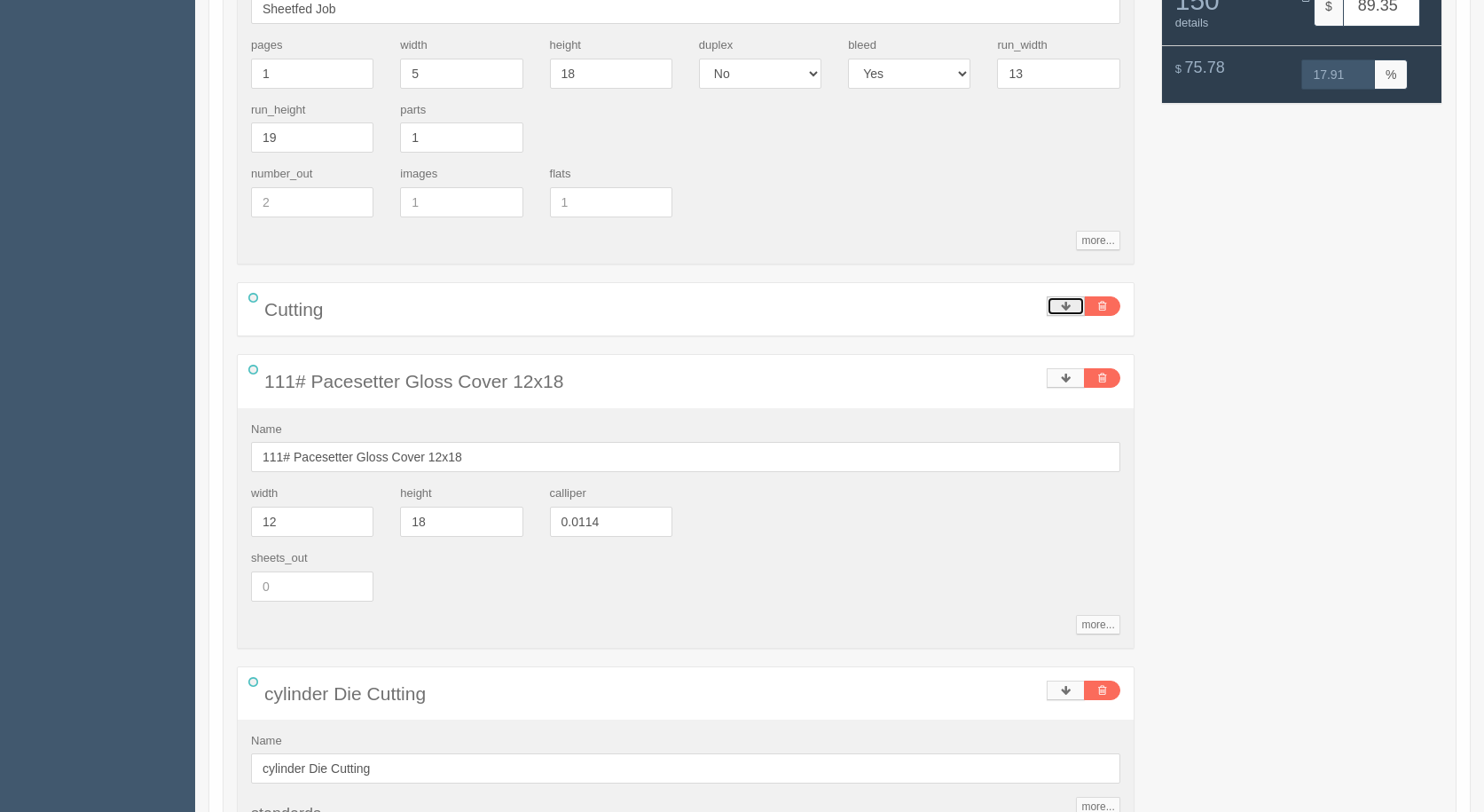
click at [1058, 302] on link at bounding box center [1066, 305] width 39 height 20
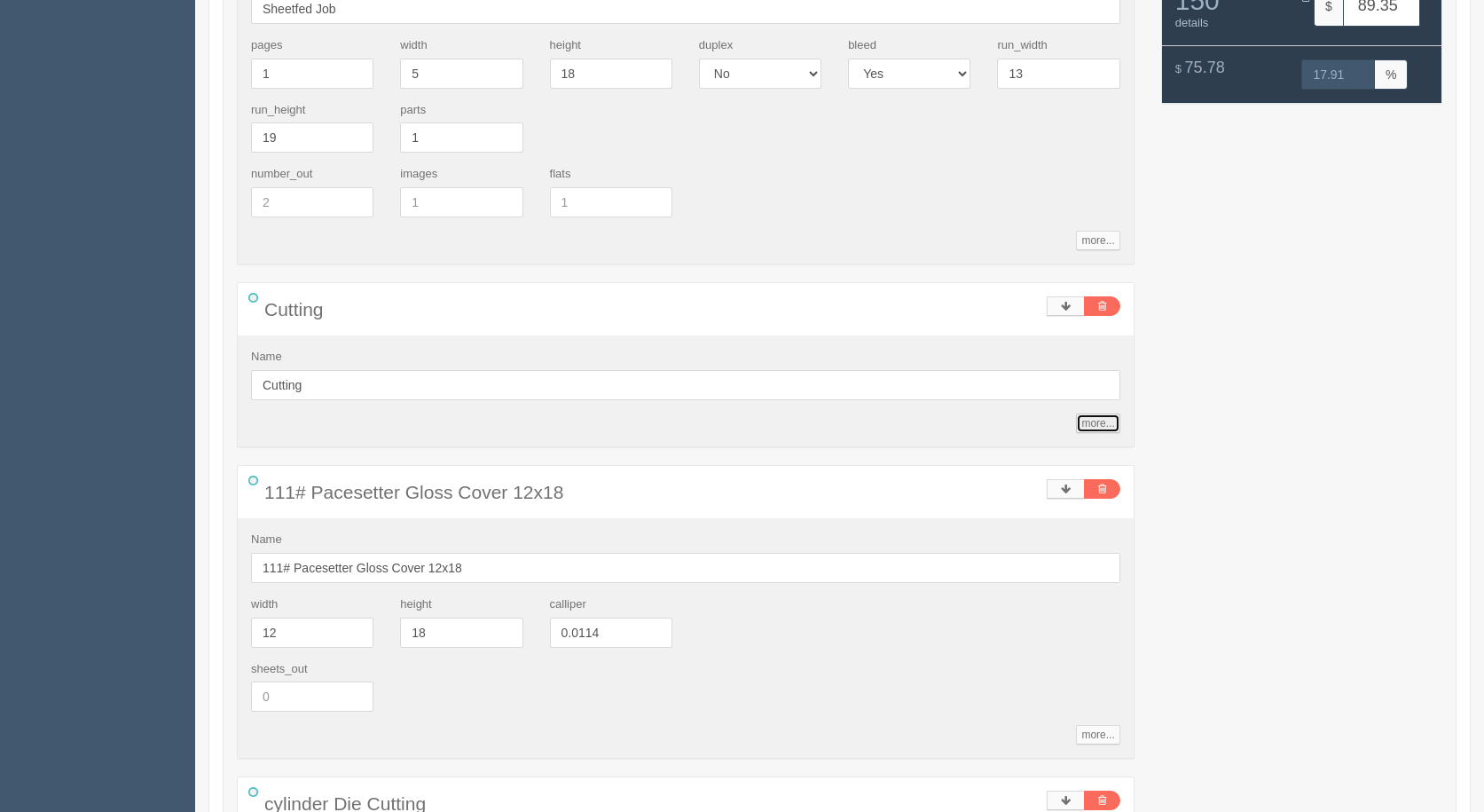
click at [1098, 423] on link "more..." at bounding box center [1098, 423] width 43 height 20
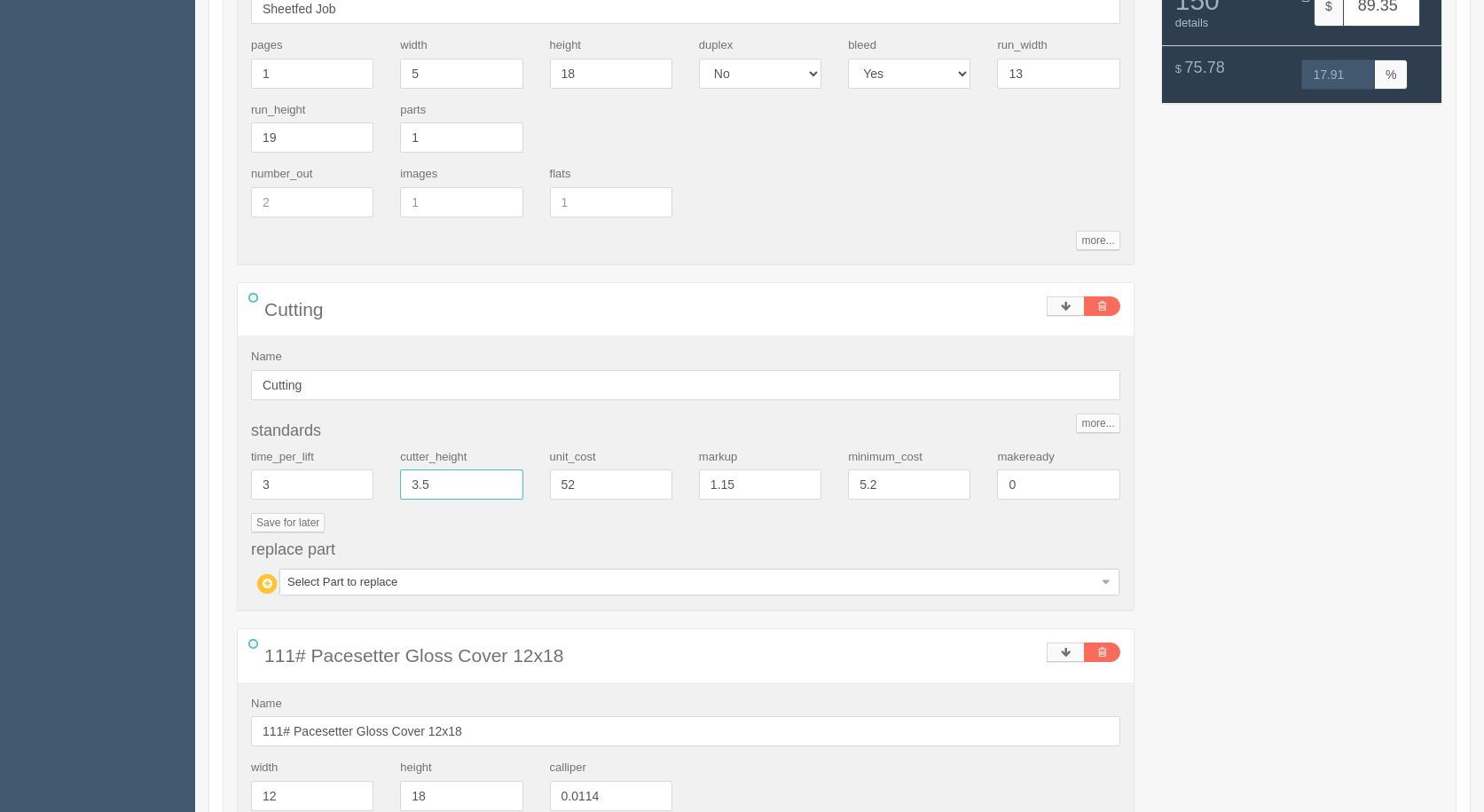
drag, startPoint x: 489, startPoint y: 489, endPoint x: 93, endPoint y: 444, distance: 398.5
click at [108, 448] on section "Dockets Estimates Customers" at bounding box center [742, 819] width 1484 height 2444
type input ".2"
type input "99.10"
type input "14.99"
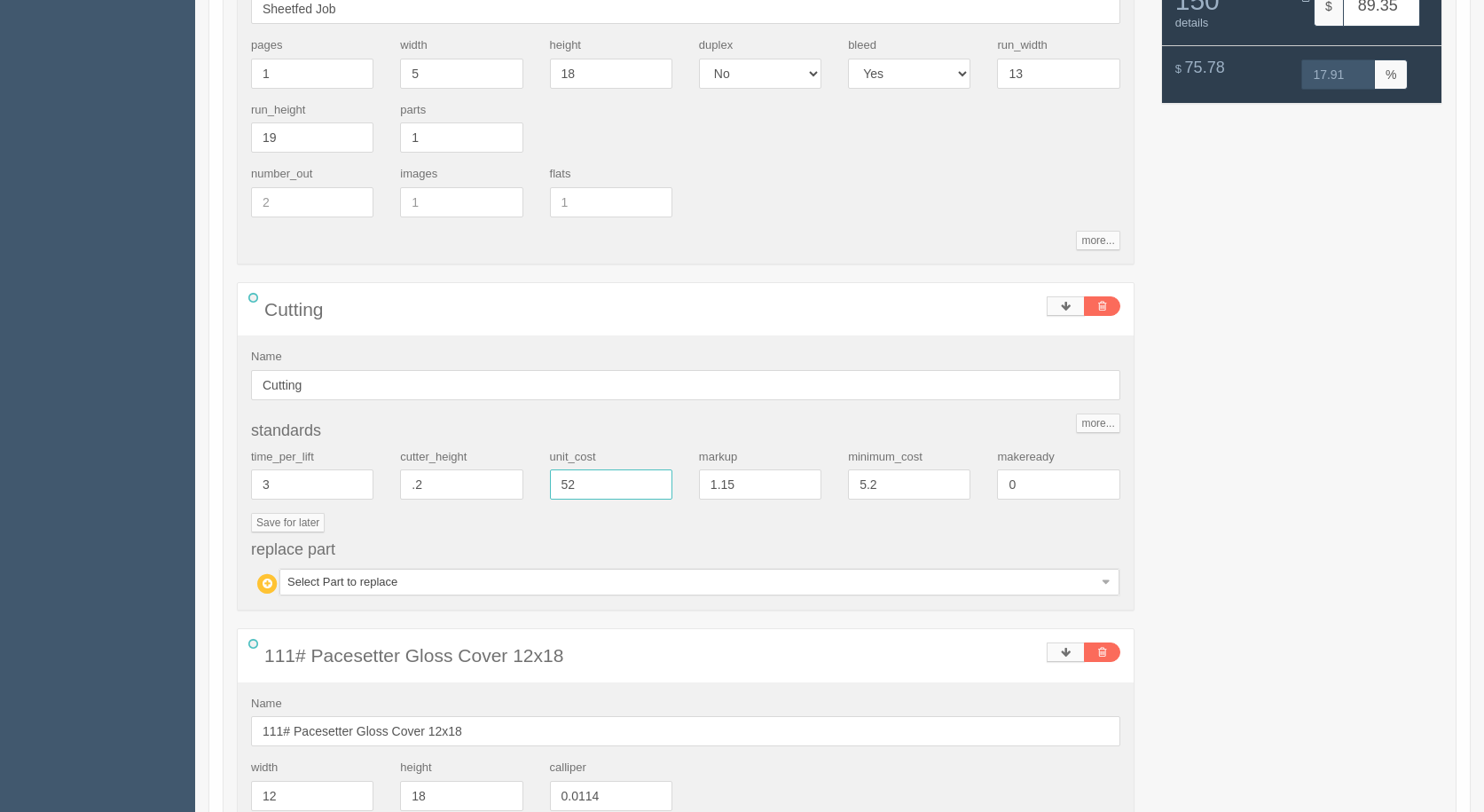
type input "0.2"
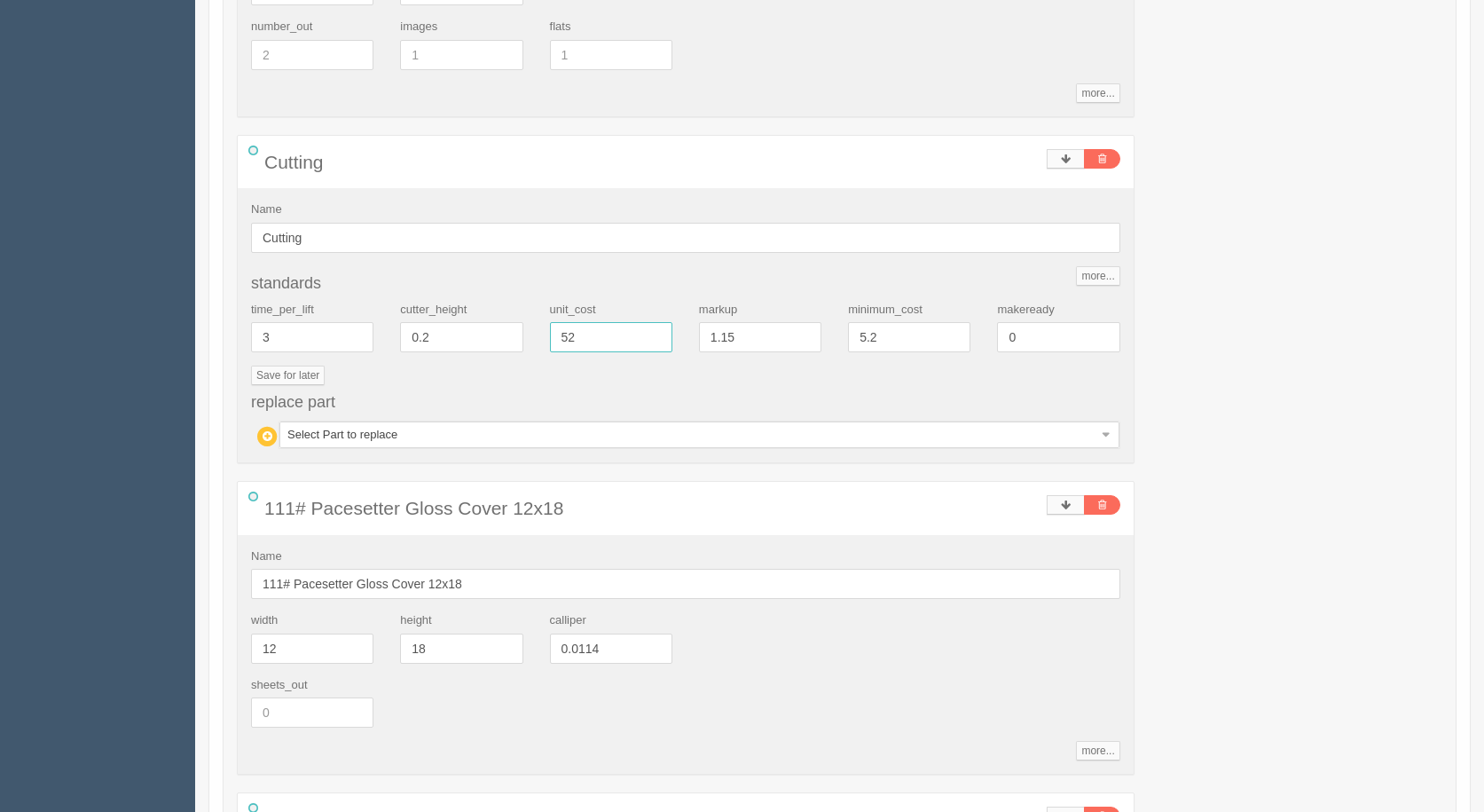
scroll to position [790, 0]
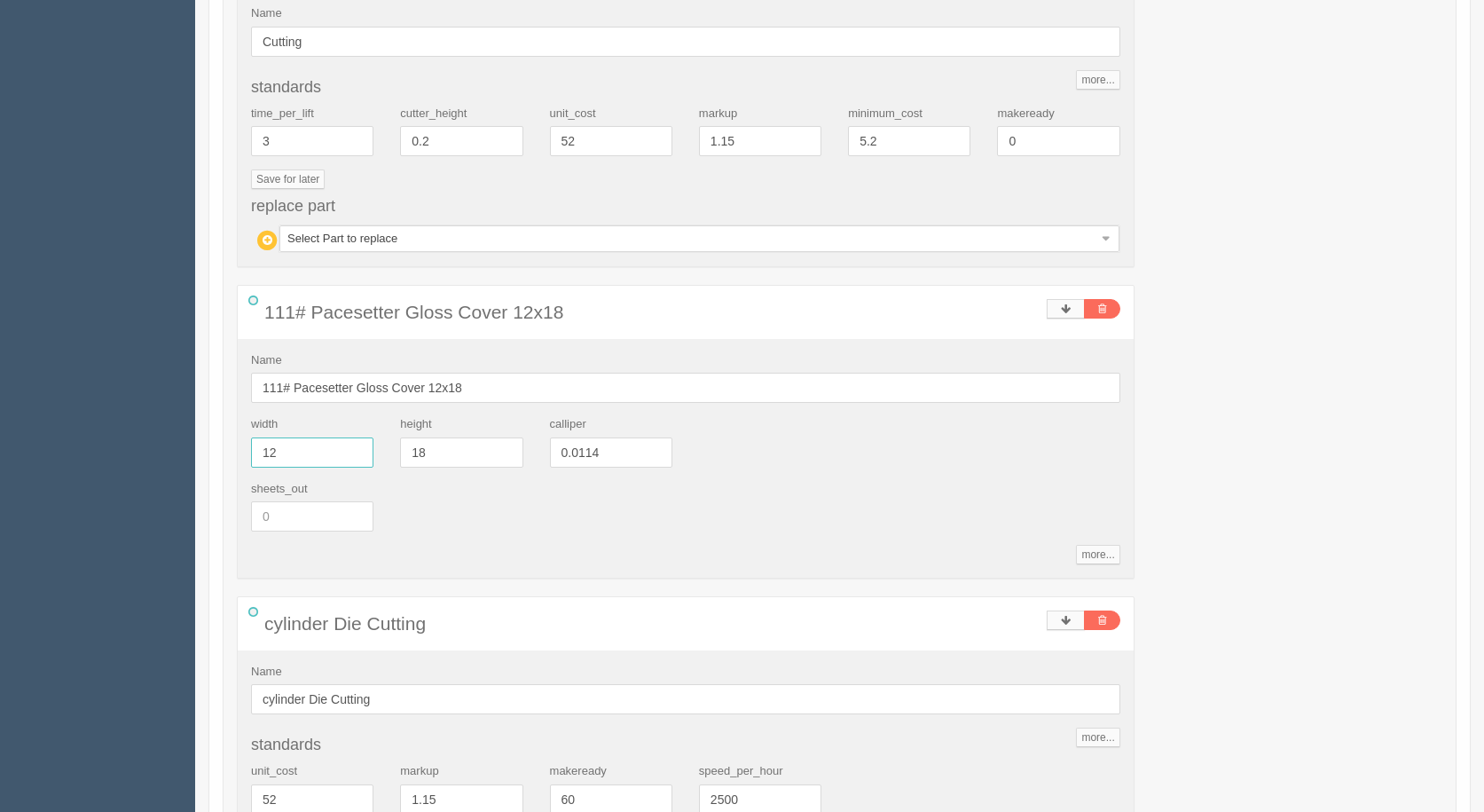
drag, startPoint x: 304, startPoint y: 448, endPoint x: 0, endPoint y: 374, distance: 312.9
click at [45, 389] on section "Dockets Estimates Customers" at bounding box center [742, 476] width 1484 height 2444
type input "13"
type input "19"
type input "75"
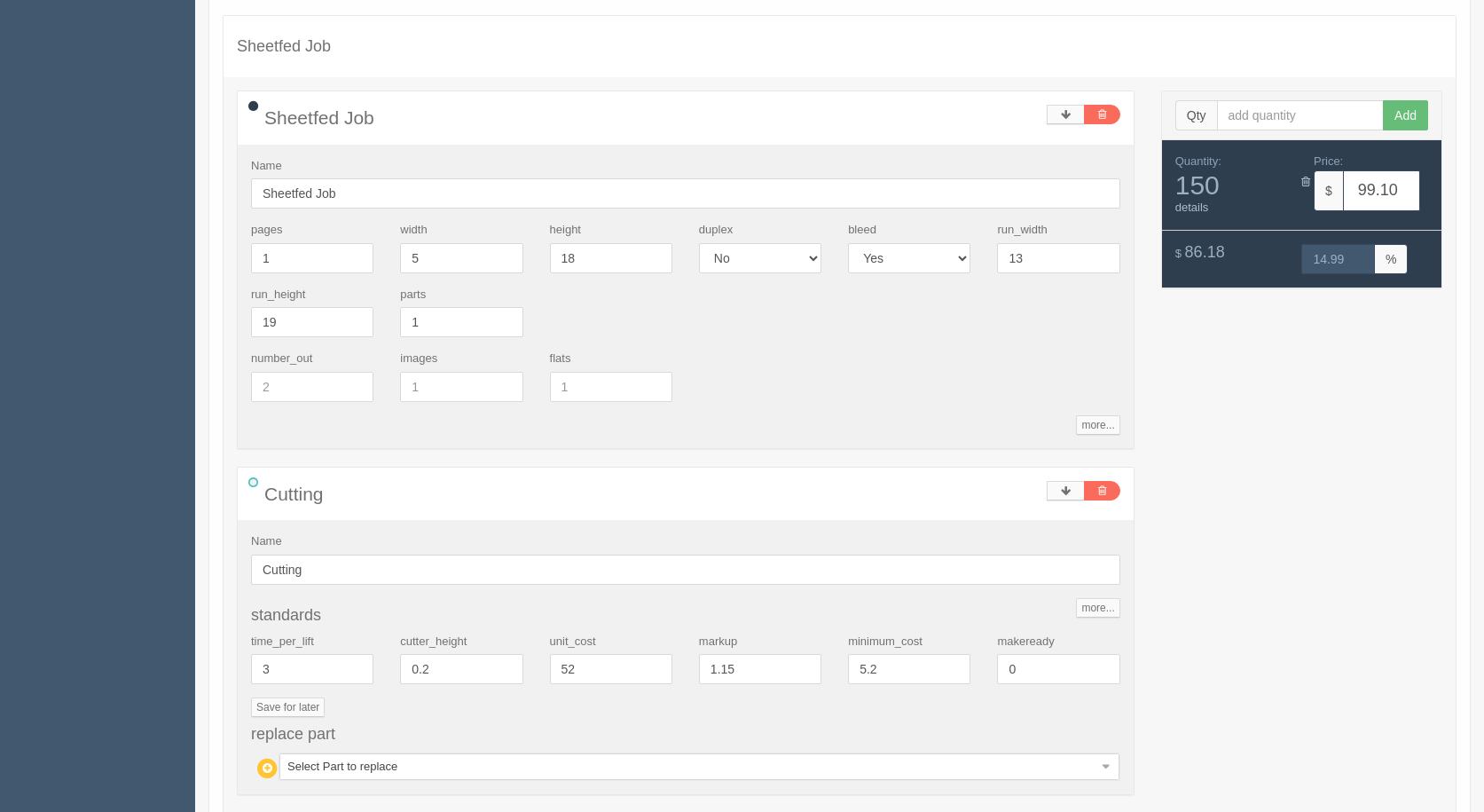
scroll to position [257, 0]
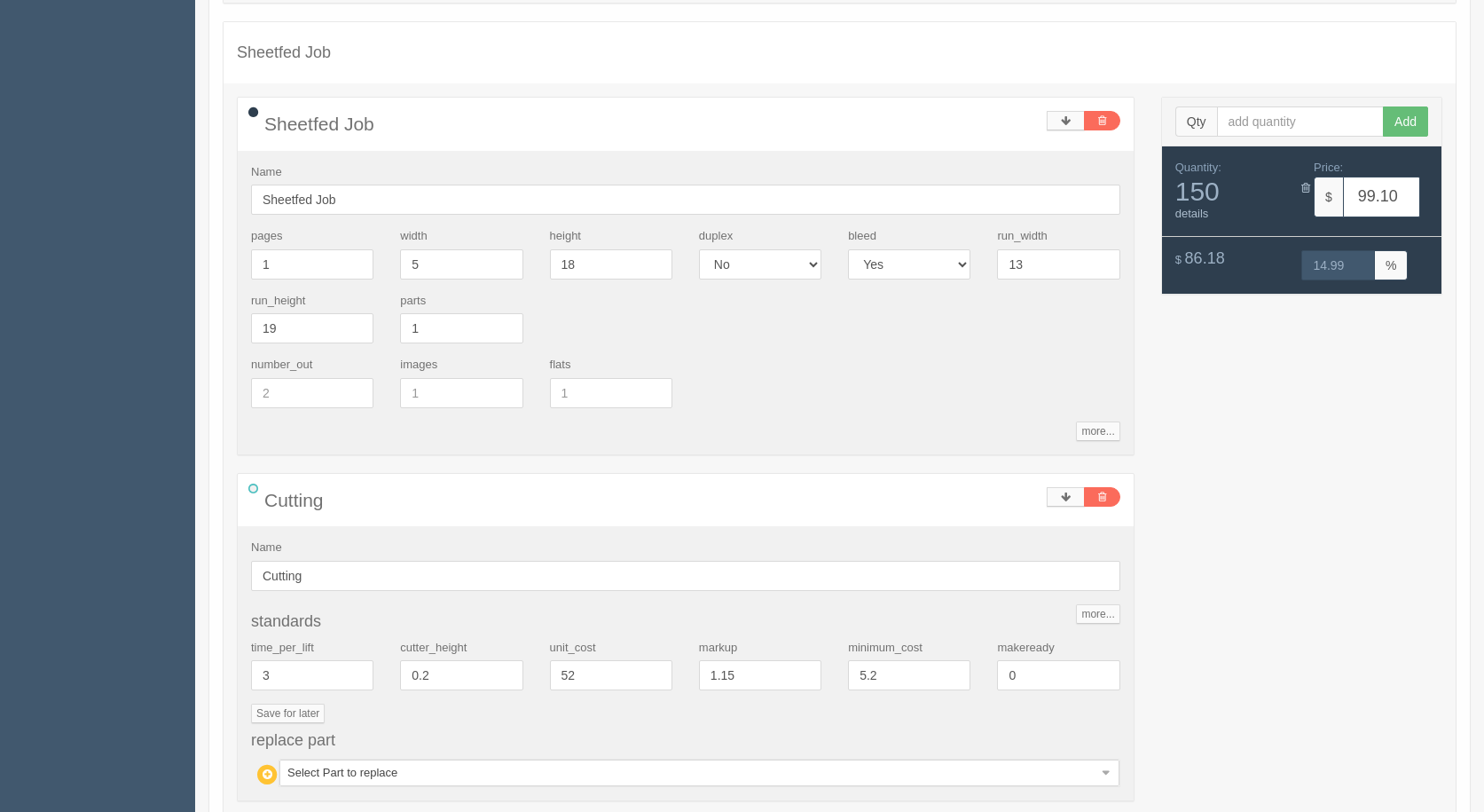
drag, startPoint x: 1282, startPoint y: 378, endPoint x: 1273, endPoint y: 371, distance: 11.4
click at [1183, 208] on link "details" at bounding box center [1193, 213] width 34 height 13
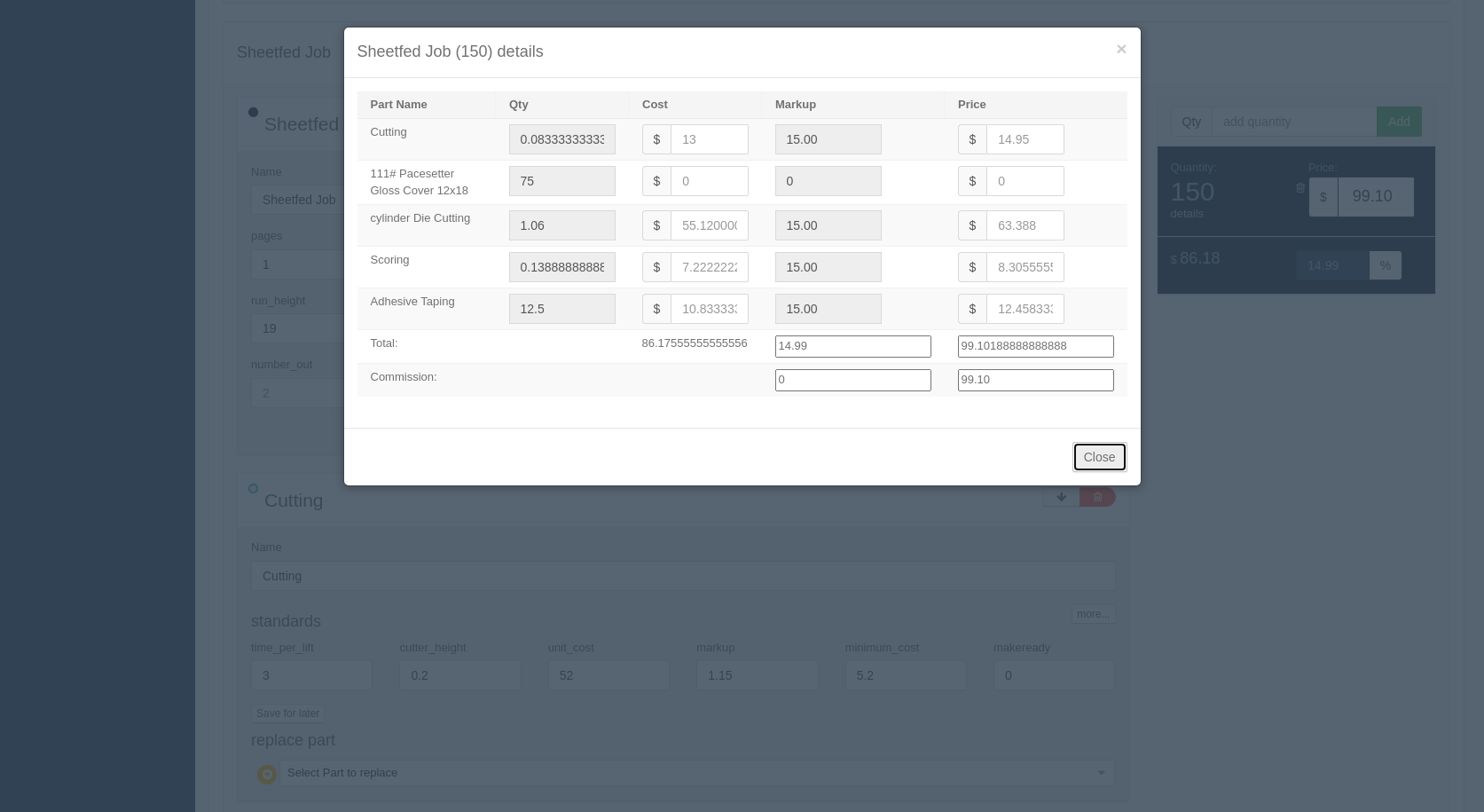
click at [1108, 460] on button "Close" at bounding box center [1100, 457] width 55 height 30
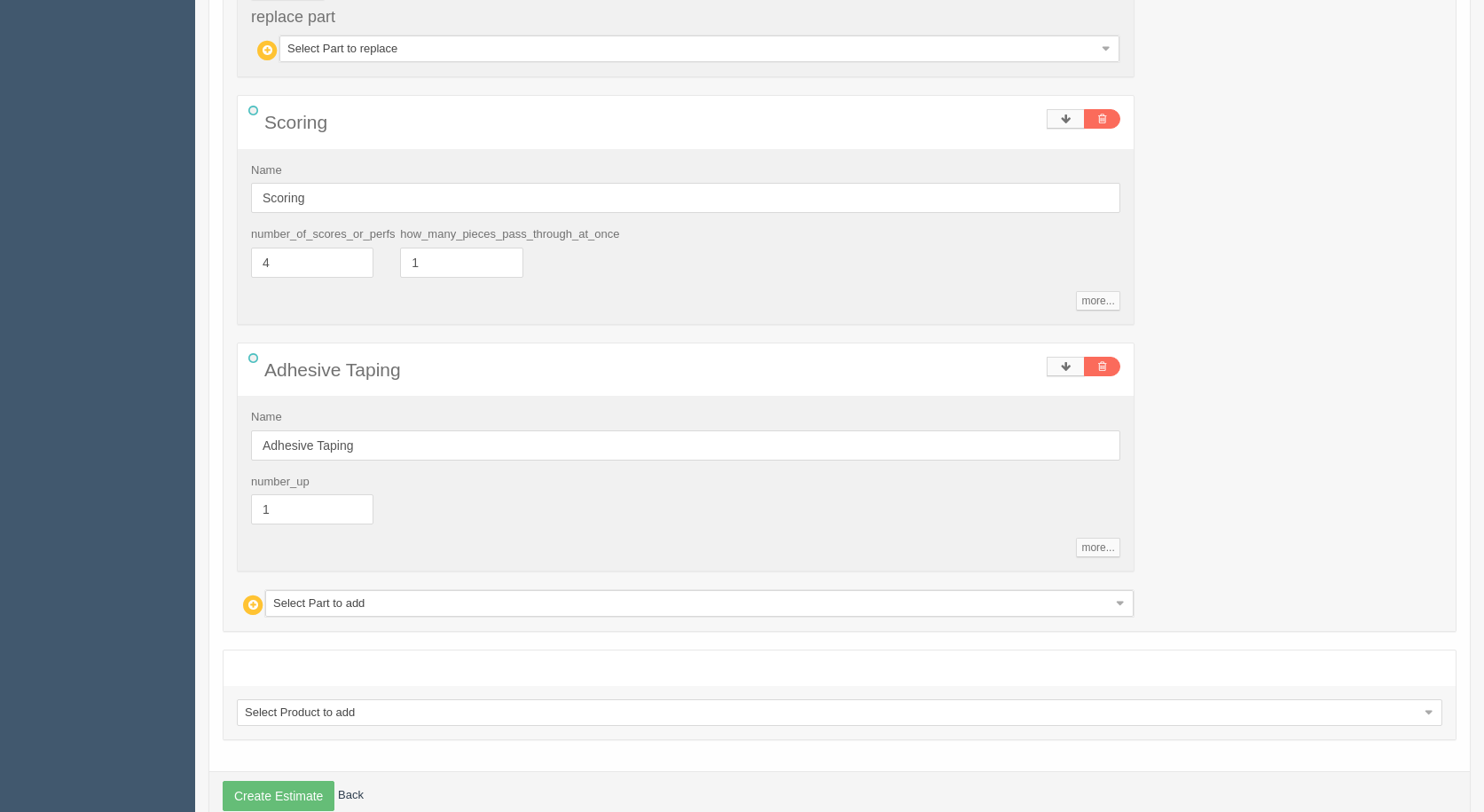
scroll to position [1678, 0]
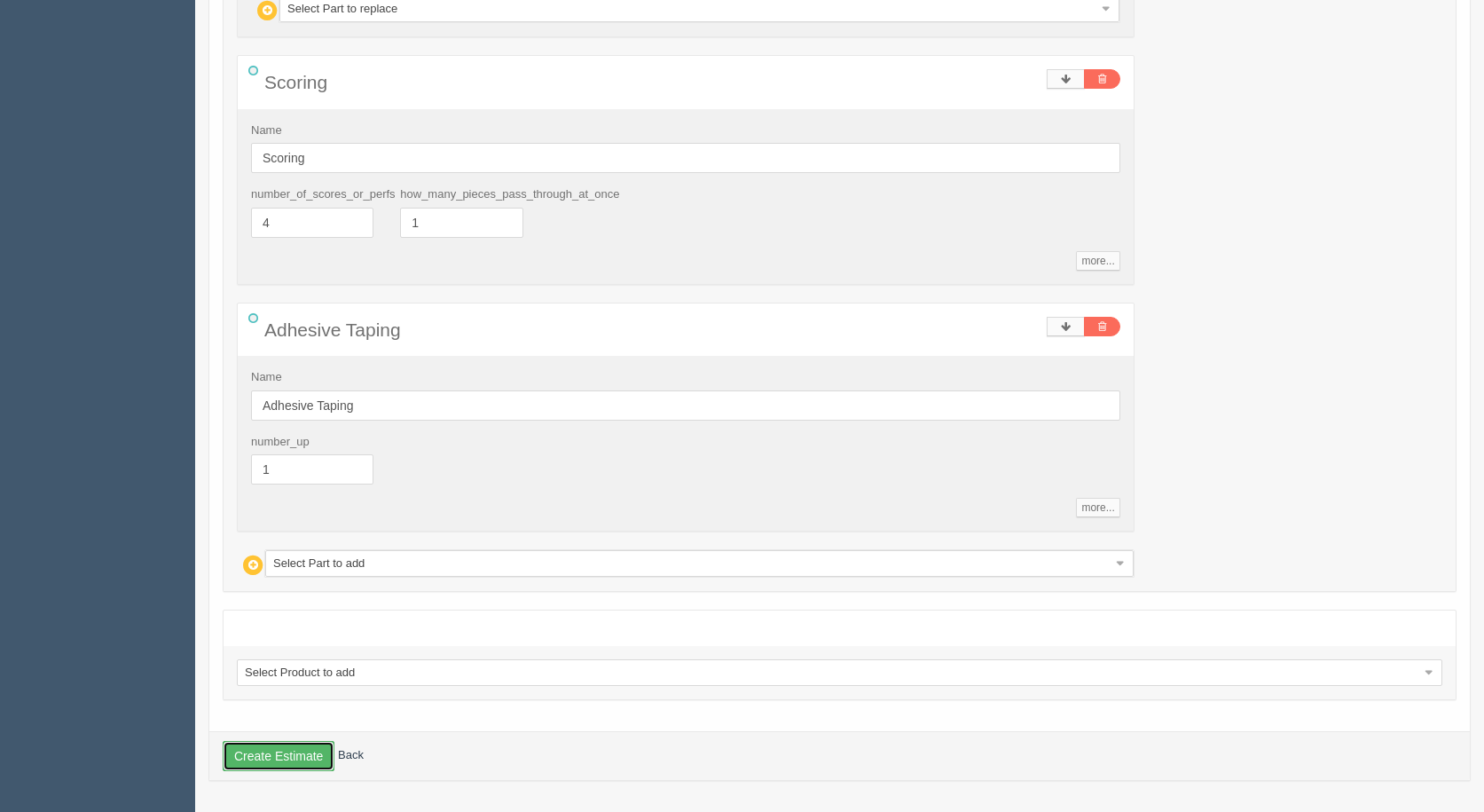
click at [269, 751] on button "Create Estimate" at bounding box center [278, 756] width 112 height 30
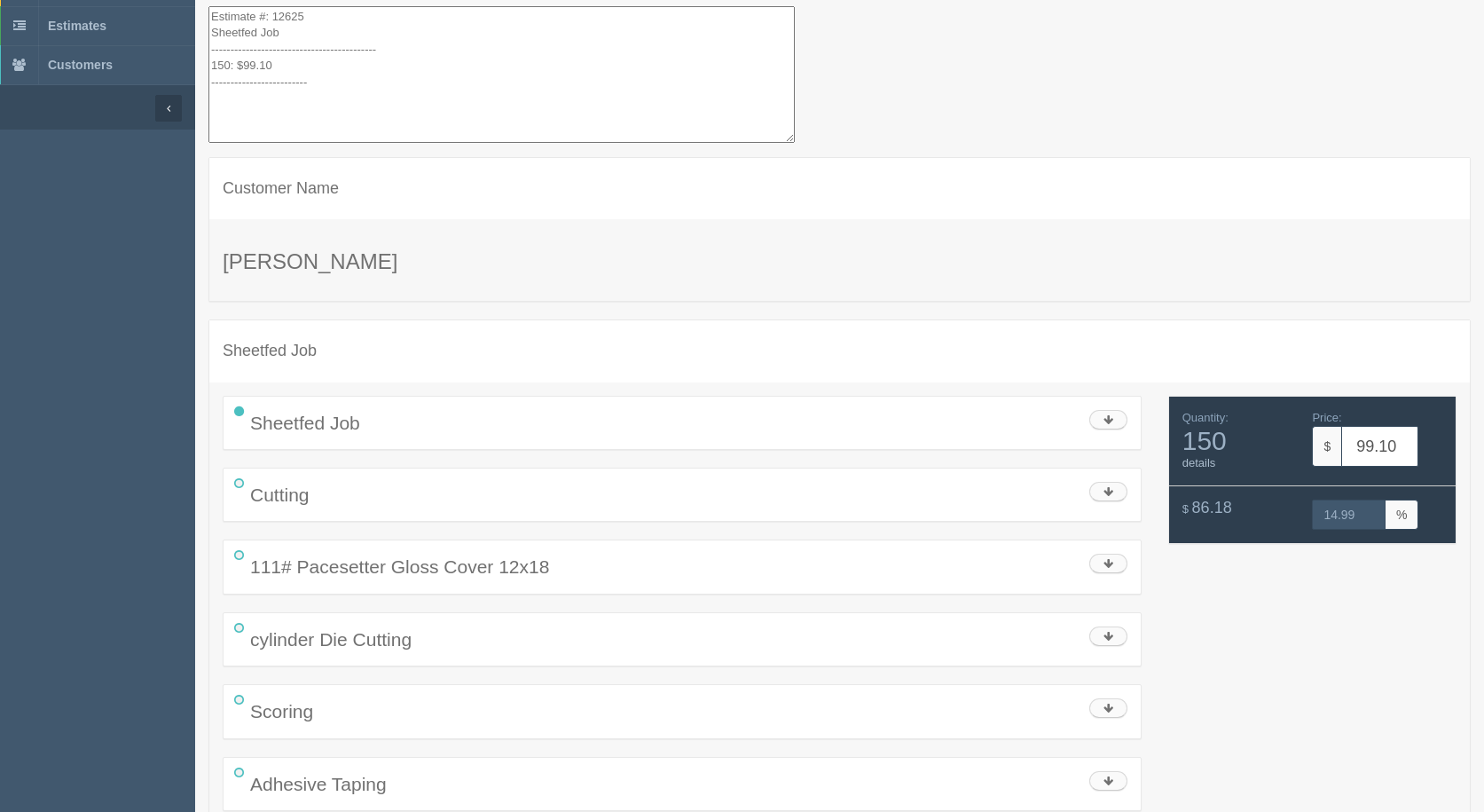
scroll to position [156, 0]
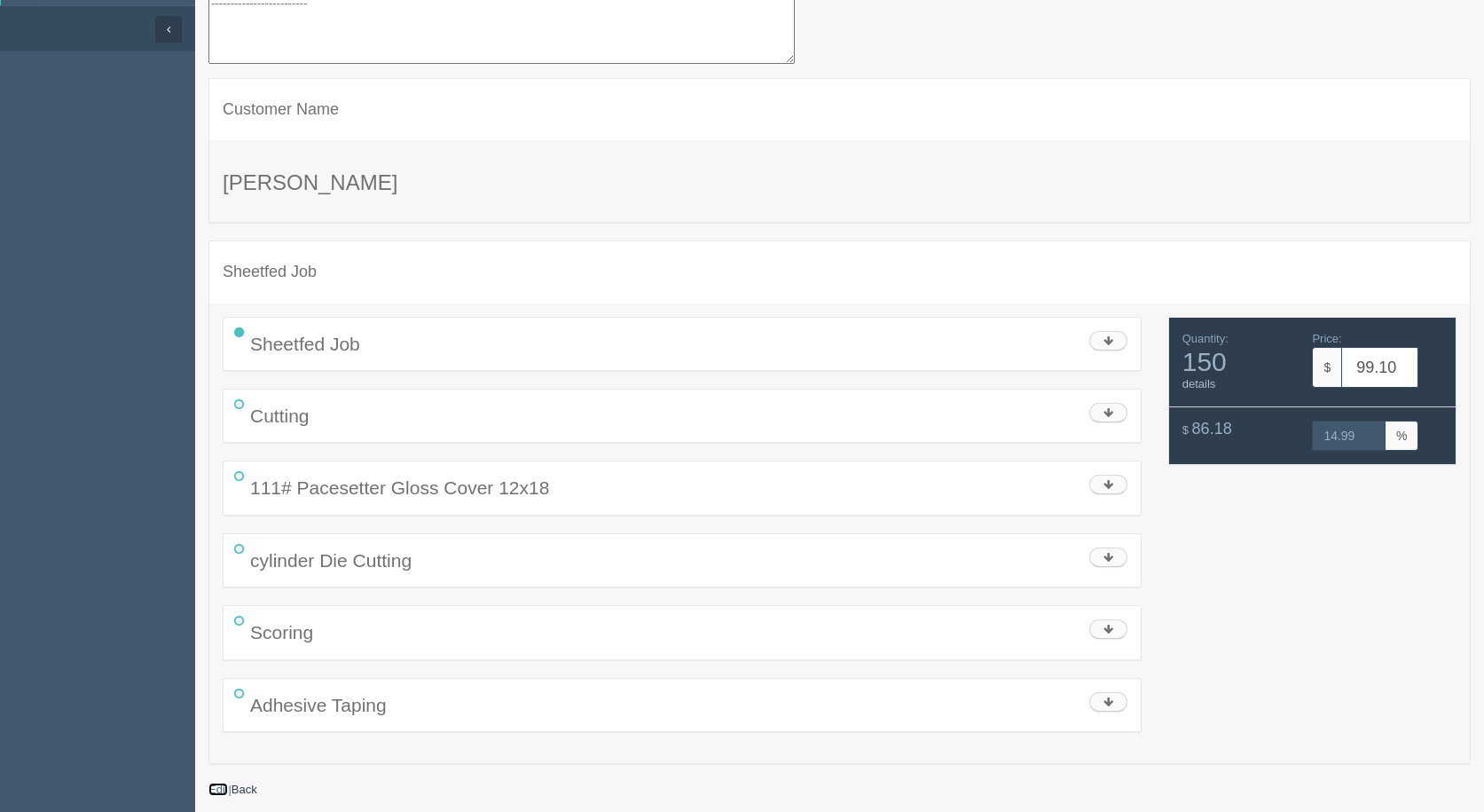
click at [213, 789] on link "Edit" at bounding box center [218, 789] width 20 height 13
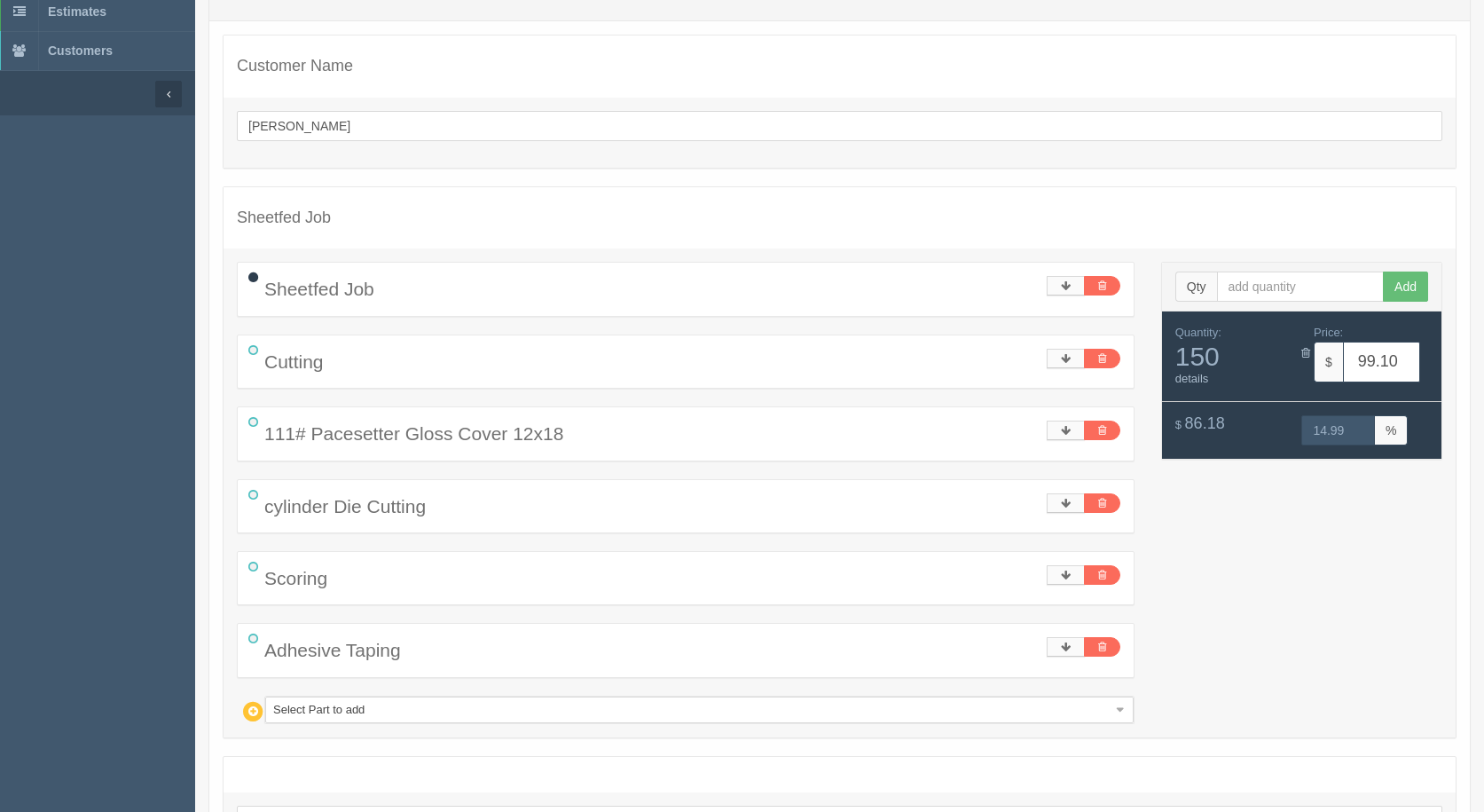
scroll to position [178, 0]
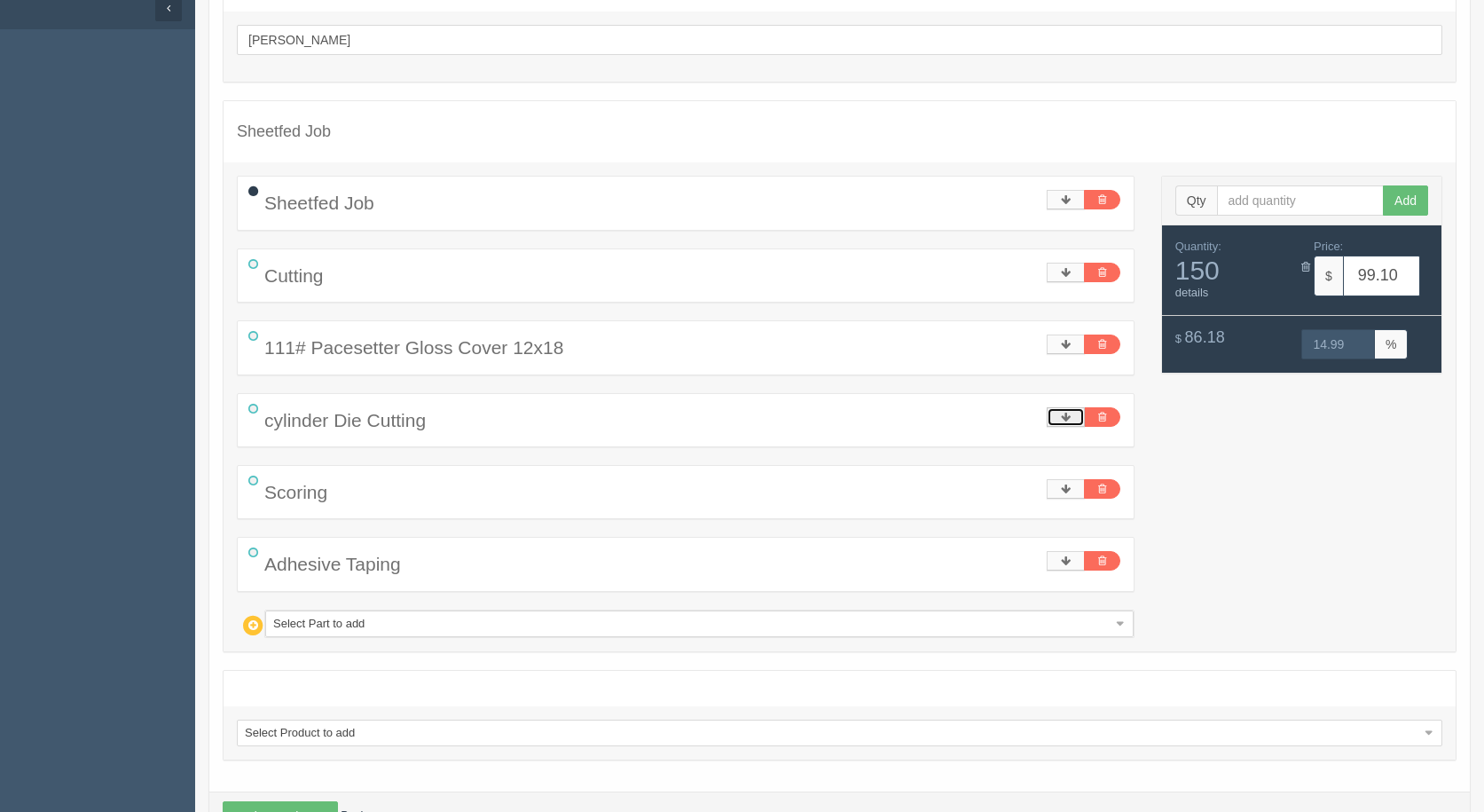
click at [1063, 418] on icon at bounding box center [1066, 416] width 9 height 10
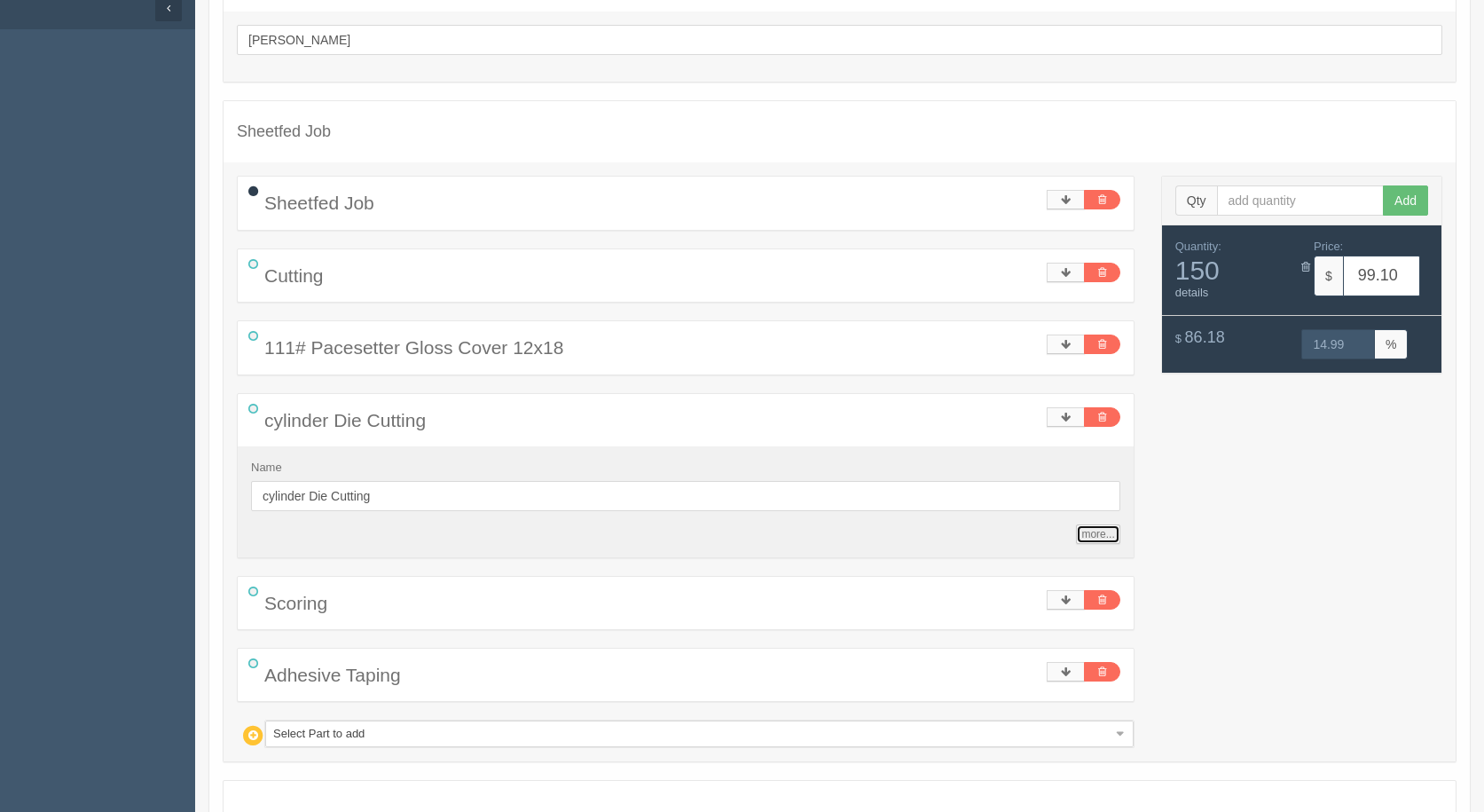
click at [1097, 538] on link "more..." at bounding box center [1098, 534] width 43 height 20
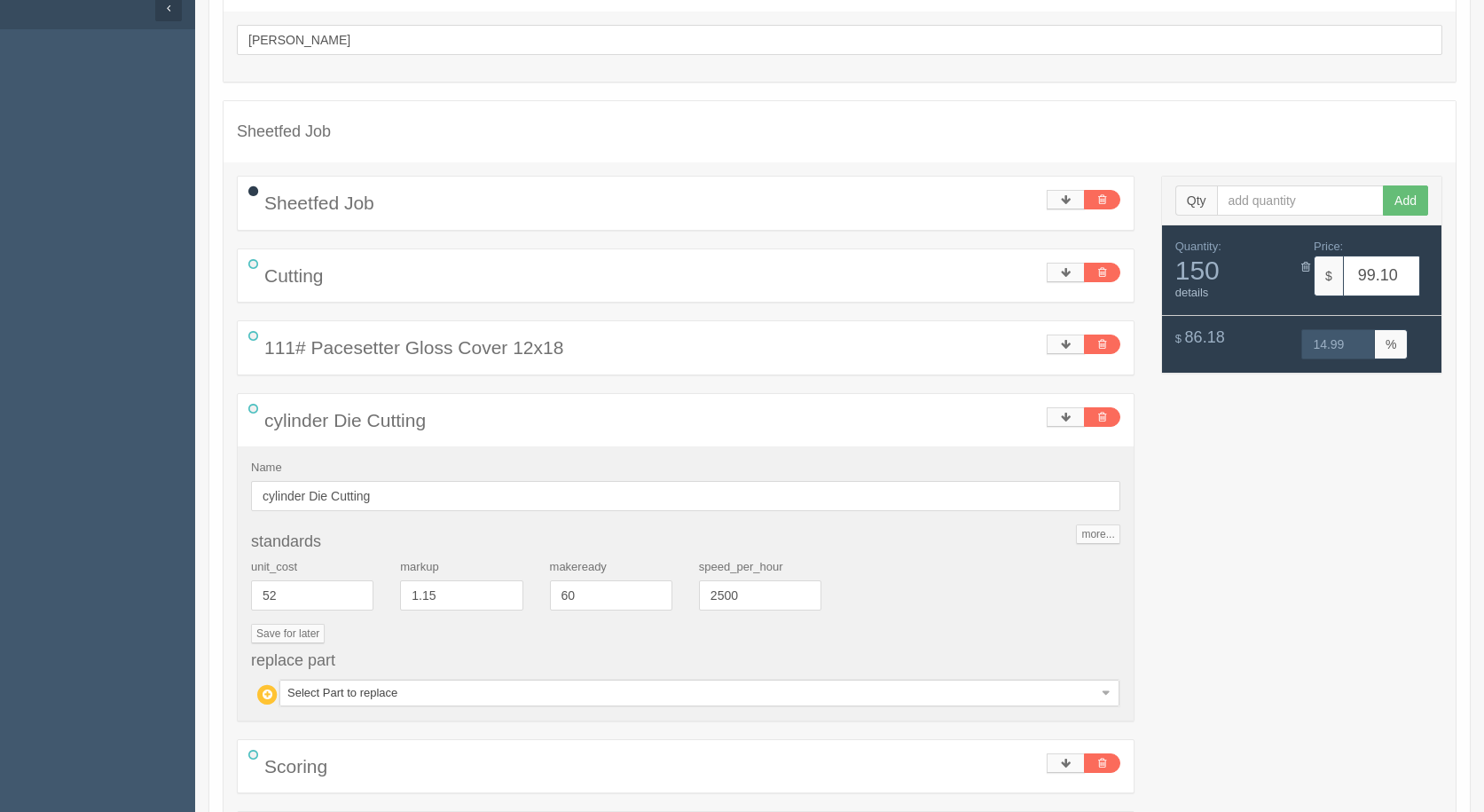
click at [32, 465] on aside "Dockets Estimates Customers" at bounding box center [98, 506] width 195 height 1278
click at [1290, 472] on div "Sheetfed Job Name Sheetfed Job pages 1 width 5 height 17 duplex Yes No bleed Ye…" at bounding box center [839, 543] width 1232 height 735
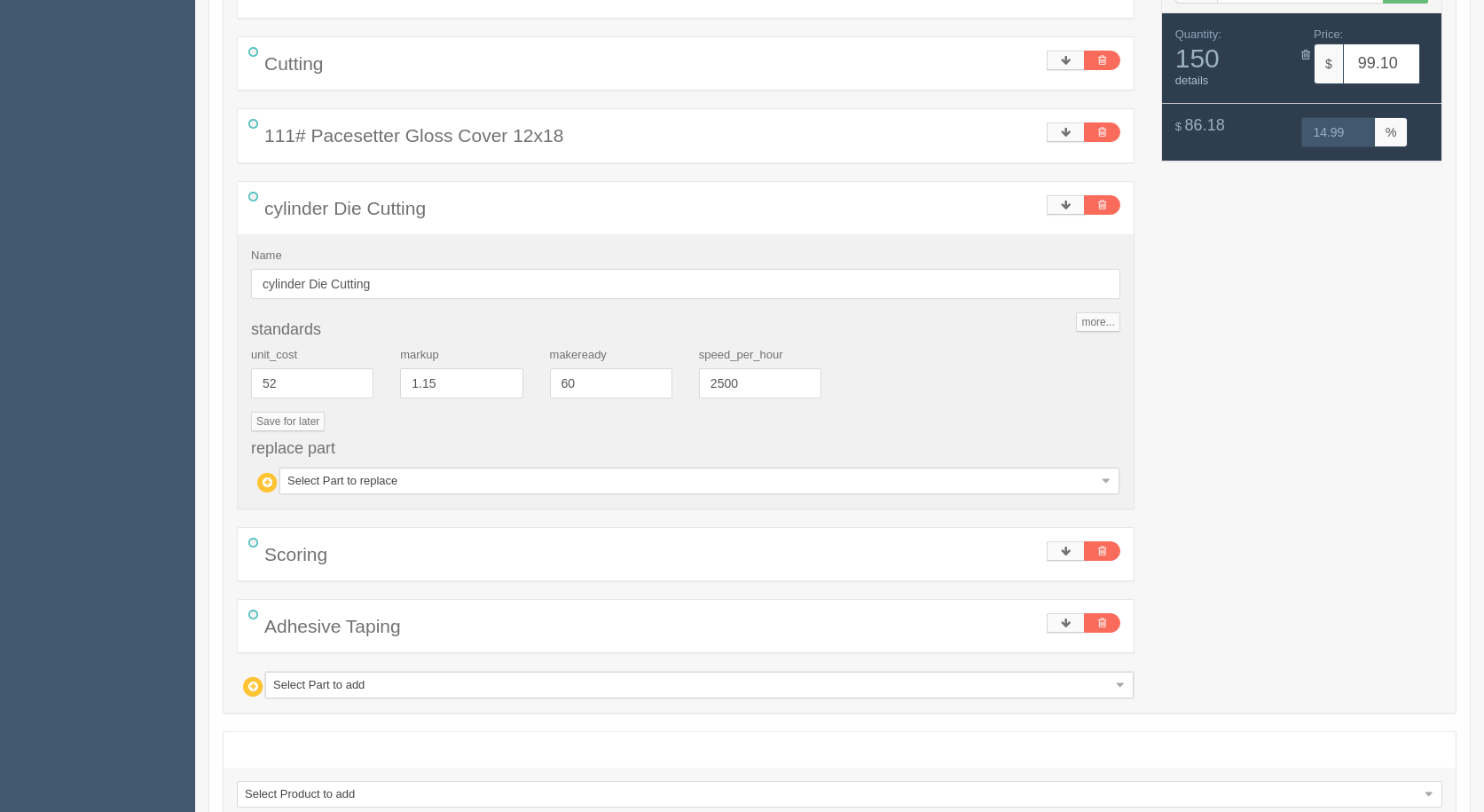
scroll to position [511, 0]
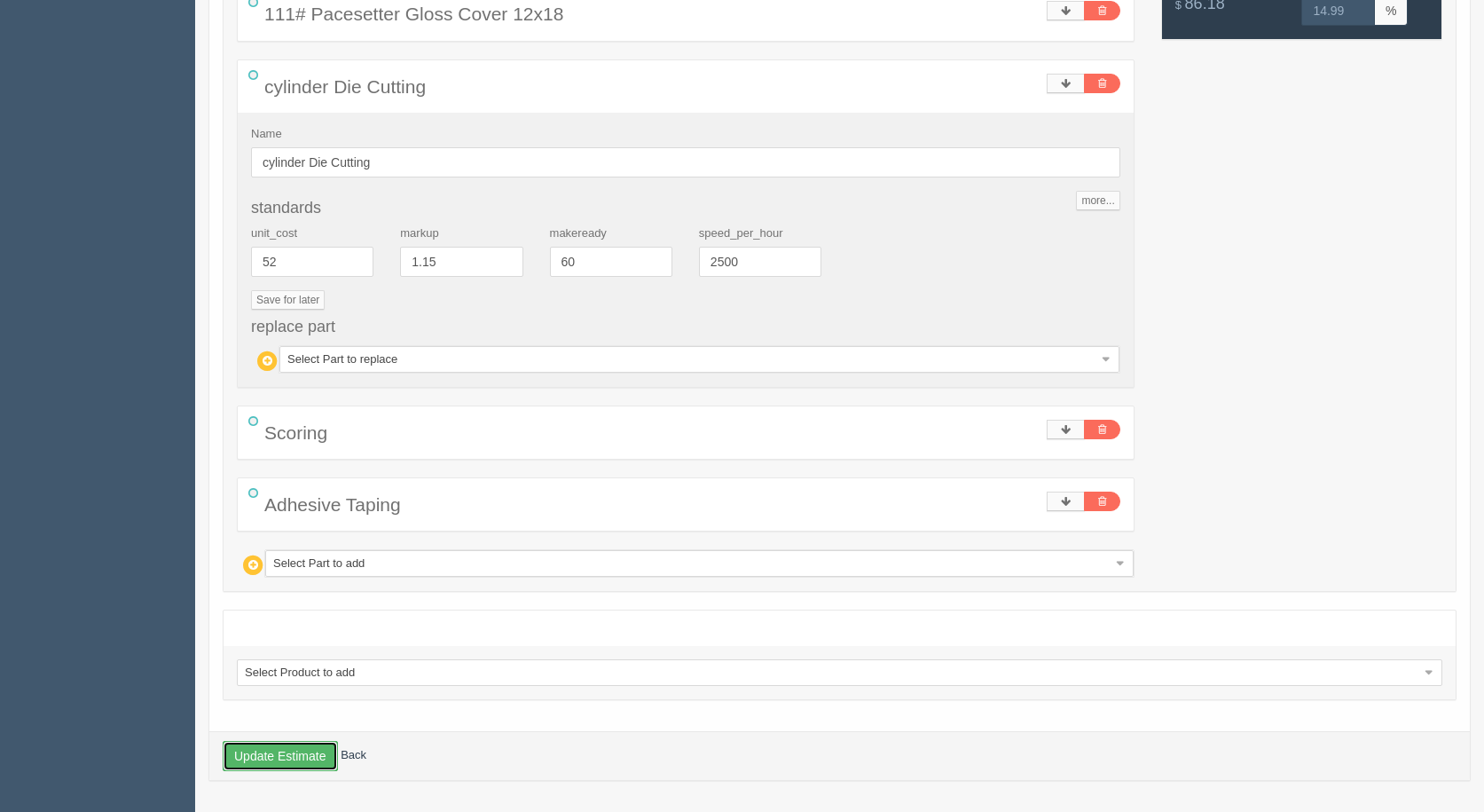
click at [302, 765] on button "Update Estimate" at bounding box center [280, 756] width 116 height 30
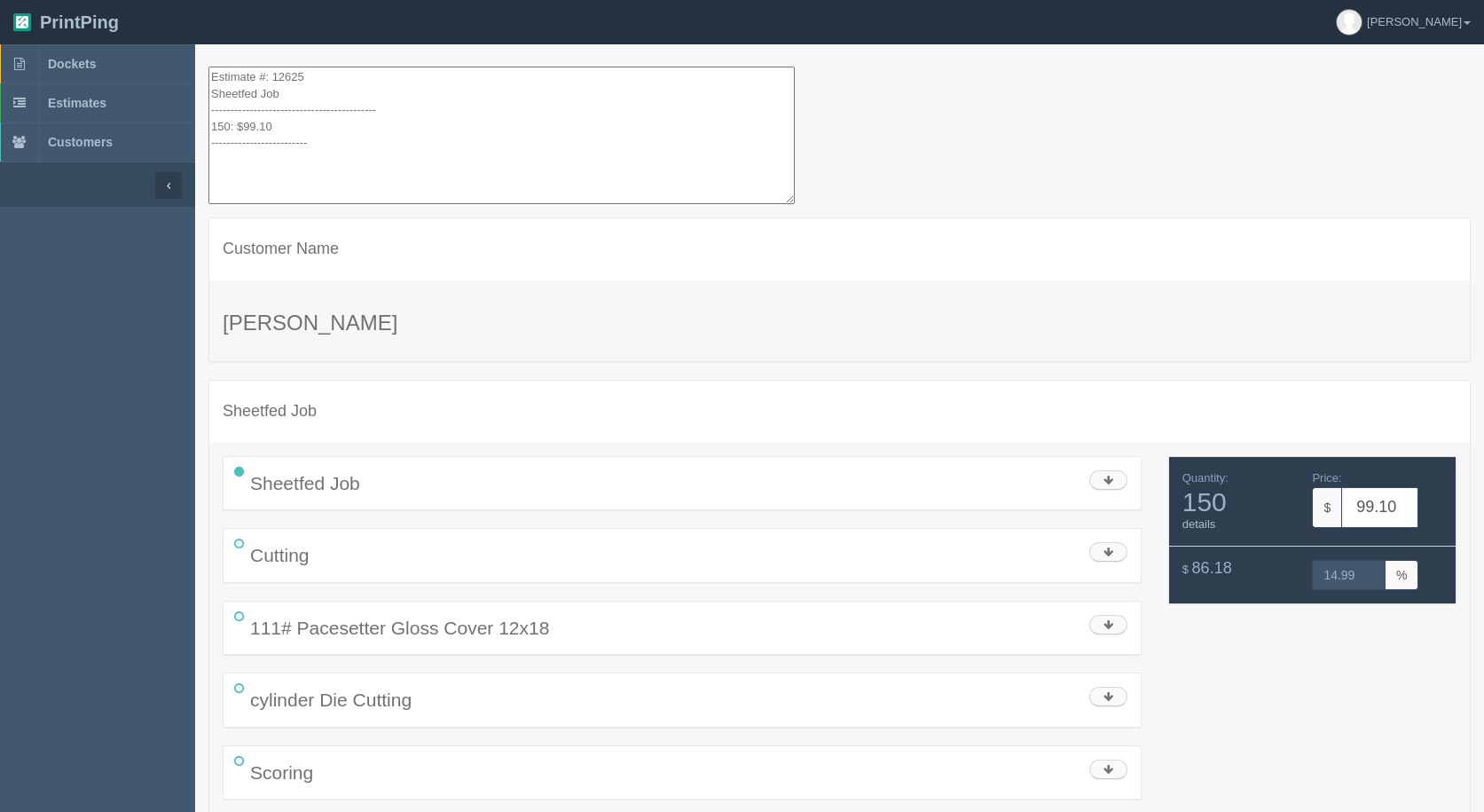
drag, startPoint x: 351, startPoint y: 150, endPoint x: 99, endPoint y: -77, distance: 339.2
click at [99, 0] on html "PrintPing Gerry Administration Edit account ( info@allrushbindery.com ) Logout …" at bounding box center [742, 476] width 1484 height 951
drag, startPoint x: 238, startPoint y: 112, endPoint x: 229, endPoint y: 117, distance: 10.3
